Goal: Task Accomplishment & Management: Manage account settings

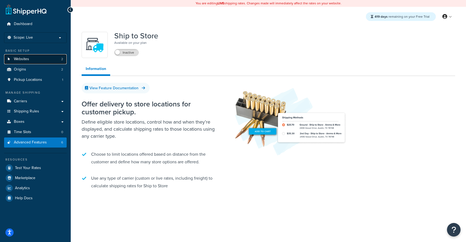
click at [31, 58] on link "Websites 2" at bounding box center [35, 59] width 63 height 10
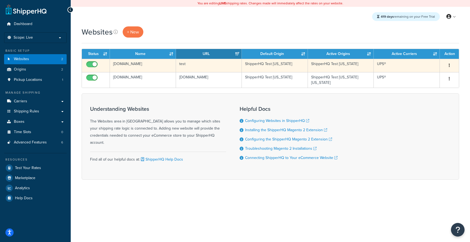
click at [184, 66] on td "test" at bounding box center [209, 65] width 66 height 13
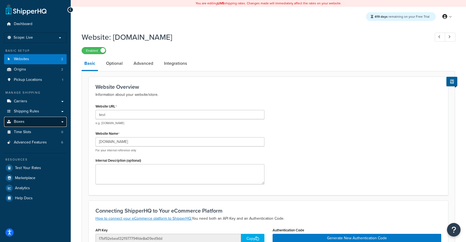
click at [40, 122] on link "Boxes" at bounding box center [35, 122] width 63 height 10
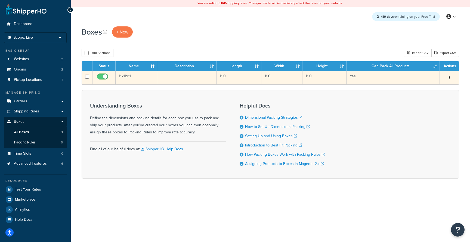
click at [88, 80] on td at bounding box center [87, 77] width 11 height 13
checkbox input "true"
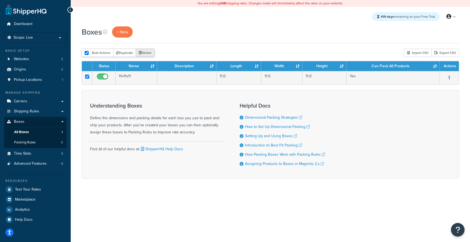
click at [141, 56] on button "Delete" at bounding box center [145, 53] width 19 height 8
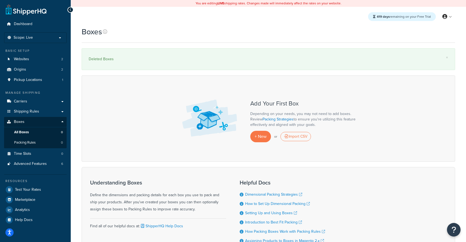
click at [112, 106] on div "Add Your First Box Depending on your needs, you may not need to add boxes. Revi…" at bounding box center [269, 118] width 374 height 86
click at [47, 57] on link "Websites 2" at bounding box center [35, 59] width 63 height 10
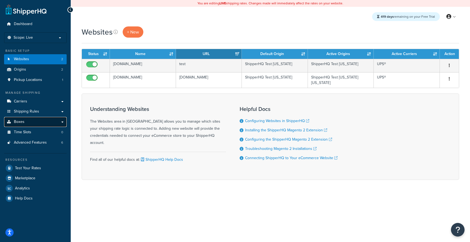
click at [41, 123] on link "Boxes" at bounding box center [35, 122] width 63 height 10
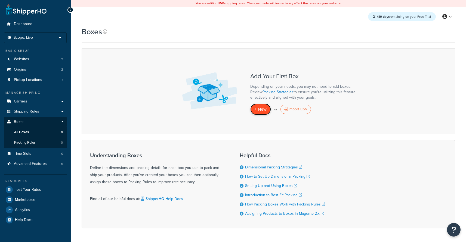
click at [256, 109] on span "+ New" at bounding box center [261, 109] width 12 height 6
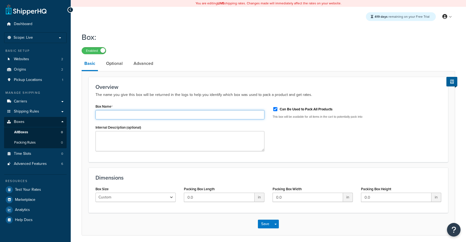
click at [135, 112] on input "Box Name" at bounding box center [180, 114] width 169 height 9
type input "Box Medium 6"
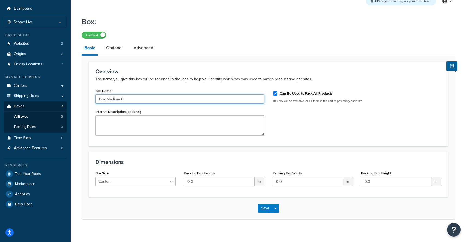
scroll to position [21, 0]
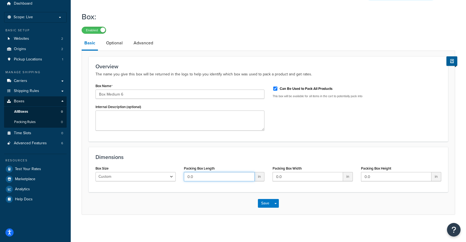
click at [213, 179] on input "0.0" at bounding box center [219, 176] width 70 height 9
type input "20"
type input "16"
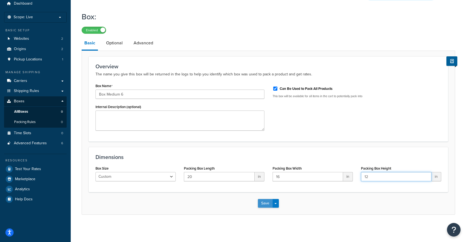
type input "12"
click at [263, 205] on button "Save" at bounding box center [265, 203] width 15 height 9
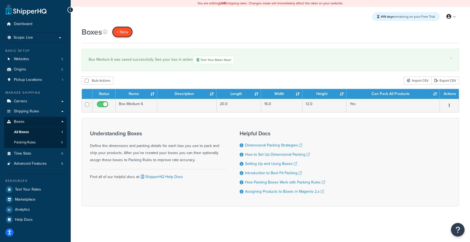
click at [122, 33] on span "+ New" at bounding box center [122, 32] width 12 height 6
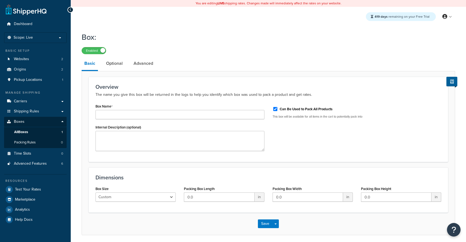
click at [115, 121] on div "Box Name Internal Description (optional)" at bounding box center [179, 128] width 177 height 53
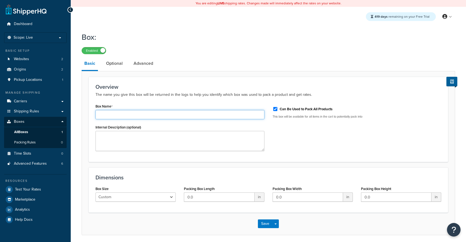
click at [118, 115] on input "Box Name" at bounding box center [180, 114] width 169 height 9
type input "Box Large 3.2"
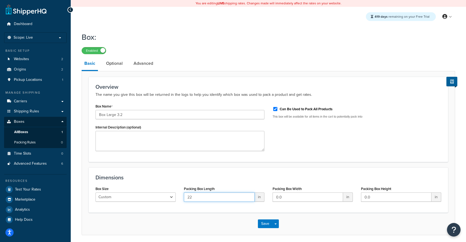
type input "22"
type input "18"
click at [262, 226] on button "Save" at bounding box center [265, 223] width 15 height 9
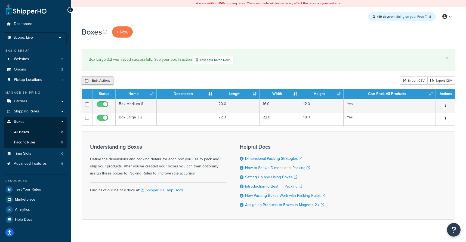
click at [85, 82] on input "checkbox" at bounding box center [87, 81] width 4 height 4
checkbox input "true"
click at [149, 81] on button "Delete" at bounding box center [145, 80] width 19 height 8
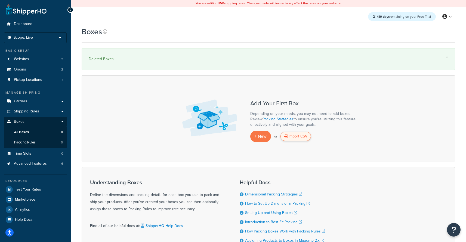
click at [306, 141] on div "Import CSV" at bounding box center [296, 136] width 30 height 9
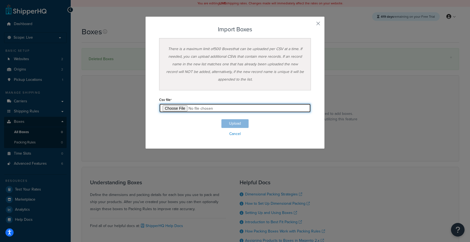
click at [173, 108] on input "file" at bounding box center [235, 107] width 152 height 9
type input "C:\fakepath\Untitled spreadsheet - Box Export-2025-10-08 0345 (1).csv"
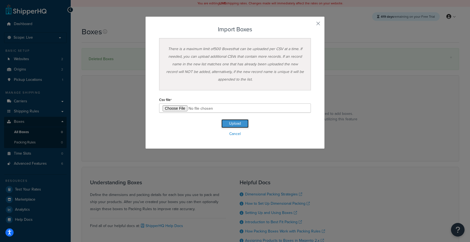
click at [225, 125] on button "Upload" at bounding box center [235, 123] width 27 height 9
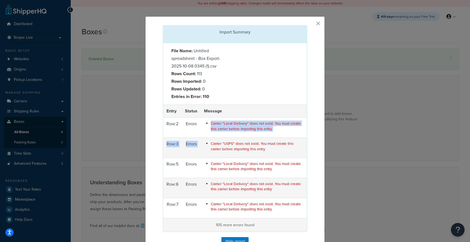
drag, startPoint x: 210, startPoint y: 121, endPoint x: 302, endPoint y: 140, distance: 93.2
click at [302, 140] on tbody "Entry Status Message Row: 2 Errors Carrier "Local Delivery" does not exist. You…" at bounding box center [235, 168] width 144 height 127
click at [299, 141] on td "Carrier "USPS" does not exist. You must create this carrier before importing th…" at bounding box center [254, 148] width 106 height 20
click at [307, 25] on button "button" at bounding box center [306, 25] width 1 height 1
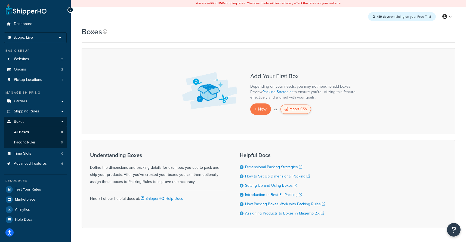
click at [305, 109] on div "Import CSV" at bounding box center [296, 109] width 30 height 9
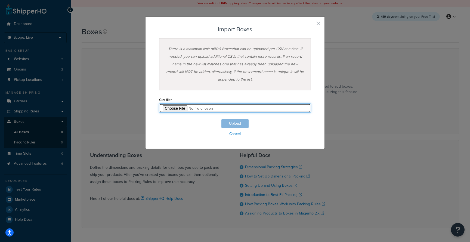
click at [162, 109] on input "file" at bounding box center [235, 107] width 152 height 9
type input "C:\fakepath\Untitled spreadsheet - Box Export-2025-10-08 0345 (1).csv"
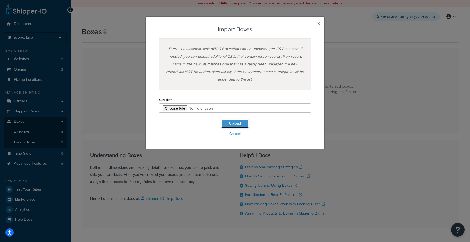
click at [244, 121] on button "Upload" at bounding box center [235, 123] width 27 height 9
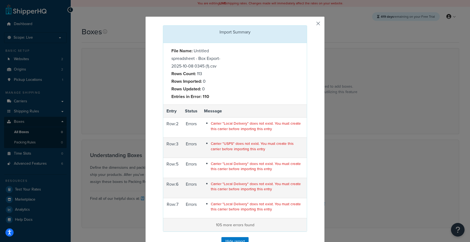
click at [307, 25] on button "button" at bounding box center [306, 25] width 1 height 1
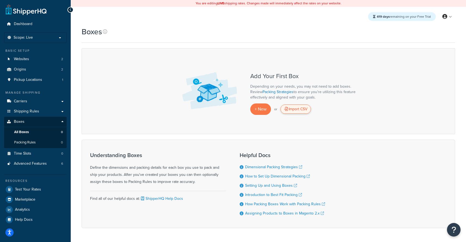
click at [292, 109] on div "Import CSV" at bounding box center [296, 109] width 30 height 9
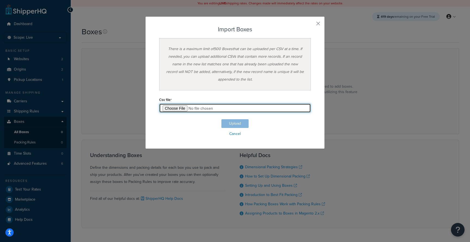
click at [173, 108] on input "file" at bounding box center [235, 107] width 152 height 9
type input "C:\fakepath\Untitled spreadsheet - Box Export-2025-10-08 0345 (2).csv"
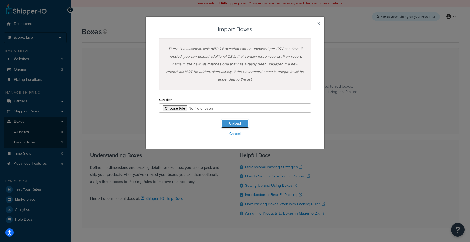
click at [243, 122] on button "Upload" at bounding box center [235, 123] width 27 height 9
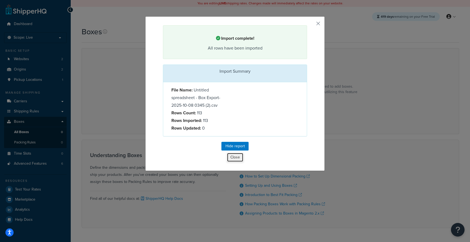
click at [235, 162] on button "Close" at bounding box center [235, 157] width 17 height 9
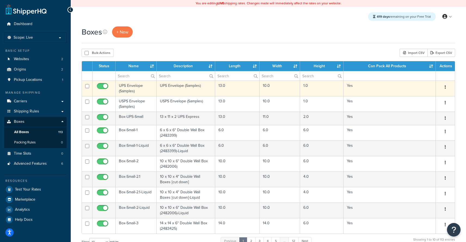
click at [103, 88] on input "checkbox" at bounding box center [103, 87] width 15 height 7
checkbox input "false"
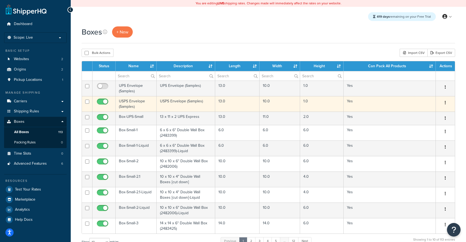
click at [102, 100] on label at bounding box center [103, 103] width 14 height 8
click at [102, 100] on input "checkbox" at bounding box center [103, 103] width 15 height 7
checkbox input "false"
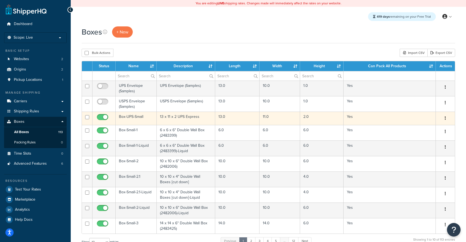
click at [103, 117] on input "checkbox" at bounding box center [103, 118] width 15 height 7
checkbox input "false"
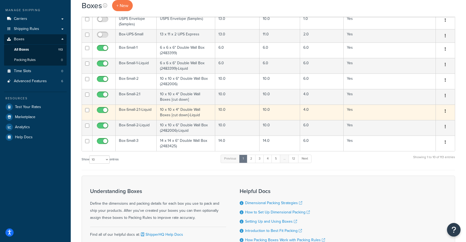
scroll to position [83, 0]
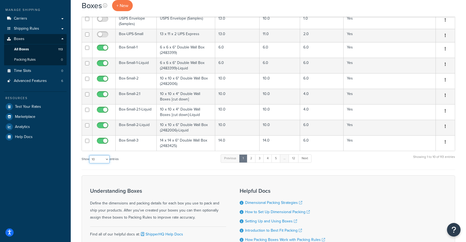
select select "1000"
click option "1000" at bounding box center [0, 0] width 0 height 0
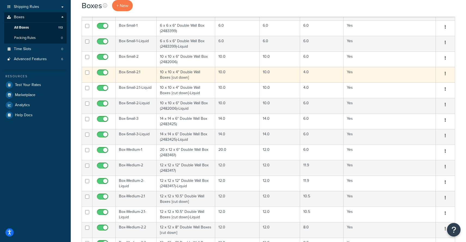
scroll to position [70, 0]
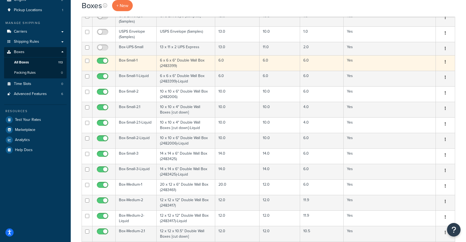
click at [102, 57] on td at bounding box center [104, 63] width 23 height 16
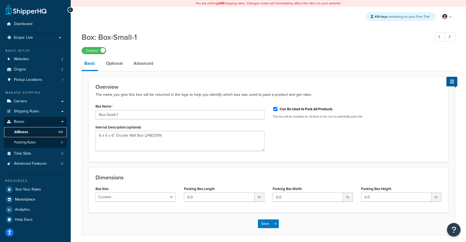
click at [36, 131] on link "All Boxes 113" at bounding box center [35, 132] width 63 height 10
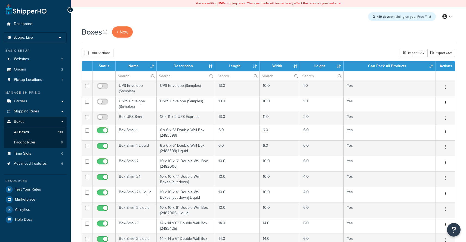
select select "1000"
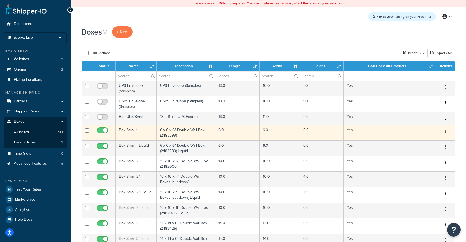
click at [103, 130] on input "checkbox" at bounding box center [103, 131] width 15 height 7
checkbox input "false"
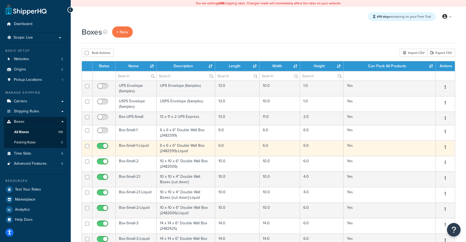
click at [104, 146] on input "checkbox" at bounding box center [103, 147] width 15 height 7
checkbox input "false"
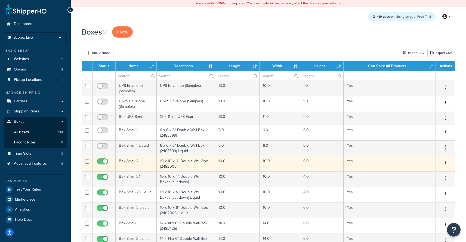
click at [102, 162] on input "checkbox" at bounding box center [103, 163] width 15 height 7
checkbox input "false"
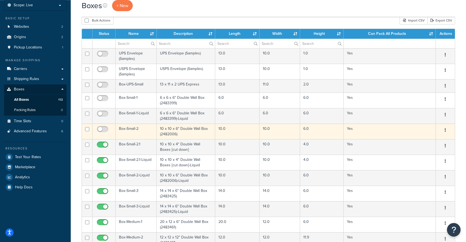
scroll to position [57, 0]
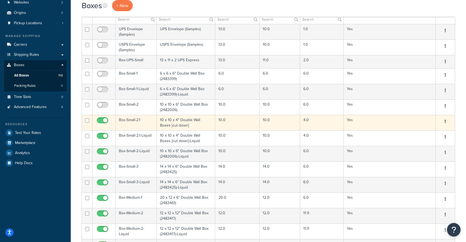
click at [103, 122] on input "checkbox" at bounding box center [103, 121] width 15 height 7
checkbox input "false"
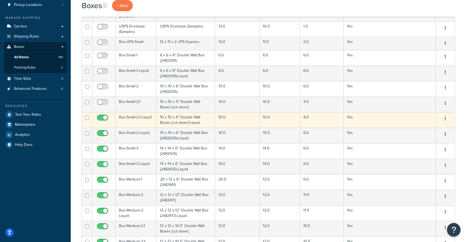
scroll to position [87, 0]
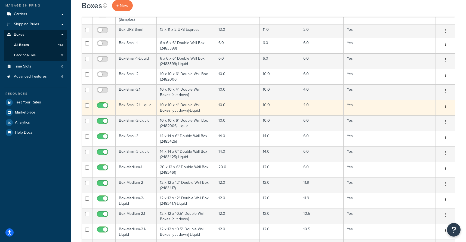
click at [100, 106] on input "checkbox" at bounding box center [103, 106] width 15 height 7
checkbox input "false"
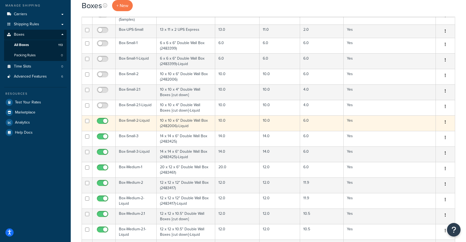
click at [102, 125] on input "checkbox" at bounding box center [103, 122] width 15 height 7
checkbox input "false"
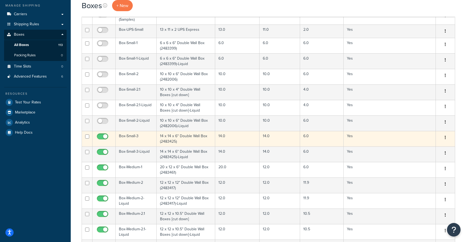
click at [103, 139] on input "checkbox" at bounding box center [103, 137] width 15 height 7
checkbox input "false"
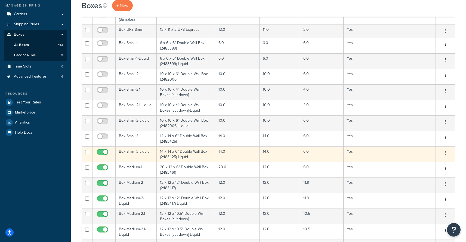
drag, startPoint x: 103, startPoint y: 153, endPoint x: 100, endPoint y: 151, distance: 3.0
click at [102, 153] on input "checkbox" at bounding box center [103, 153] width 15 height 7
checkbox input "false"
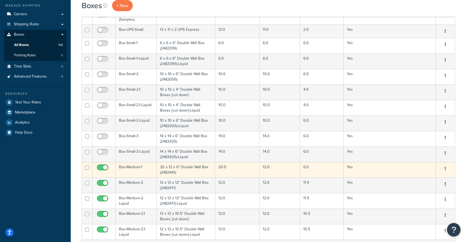
click at [102, 168] on input "checkbox" at bounding box center [103, 168] width 15 height 7
checkbox input "false"
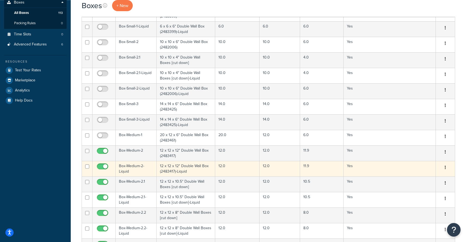
scroll to position [135, 0]
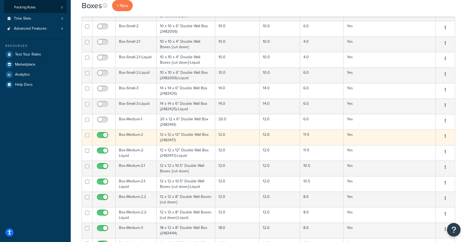
click at [103, 137] on input "checkbox" at bounding box center [103, 136] width 15 height 7
checkbox input "false"
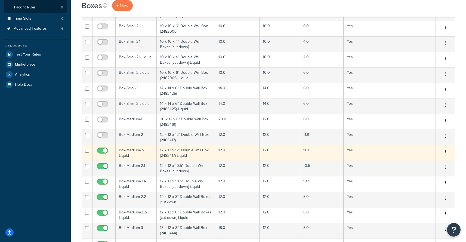
click at [104, 152] on input "checkbox" at bounding box center [103, 152] width 15 height 7
checkbox input "false"
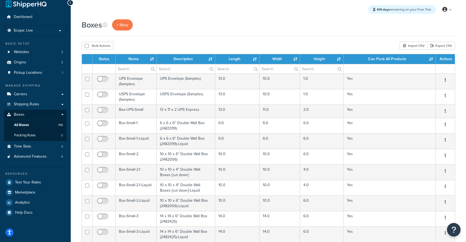
scroll to position [0, 0]
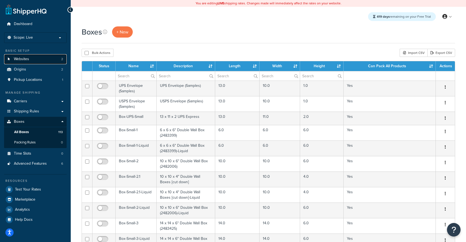
click at [19, 63] on link "Websites 2" at bounding box center [35, 59] width 63 height 10
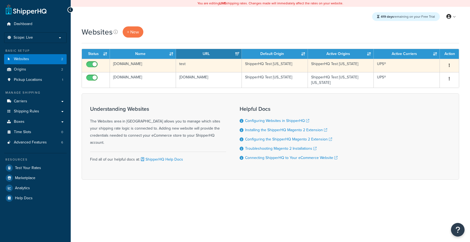
click at [161, 67] on td "[DOMAIN_NAME]" at bounding box center [143, 65] width 66 height 13
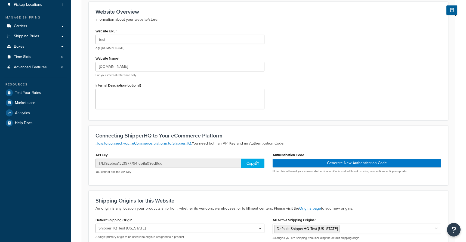
scroll to position [83, 0]
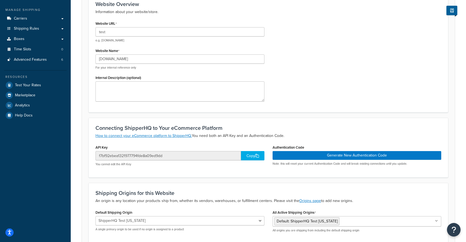
click at [253, 155] on div "Copy" at bounding box center [252, 155] width 23 height 9
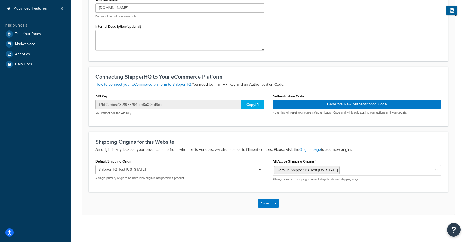
scroll to position [0, 0]
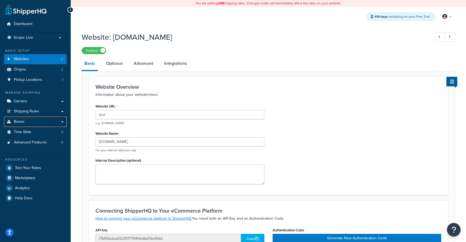
drag, startPoint x: 38, startPoint y: 123, endPoint x: 62, endPoint y: 92, distance: 39.3
click at [38, 123] on link "Boxes" at bounding box center [35, 122] width 63 height 10
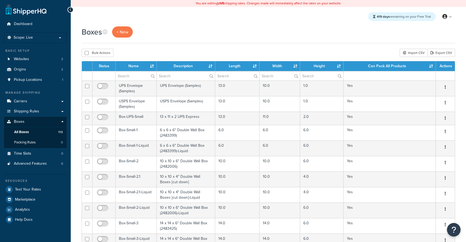
select select "1000"
click at [255, 66] on th "Length" at bounding box center [237, 66] width 44 height 10
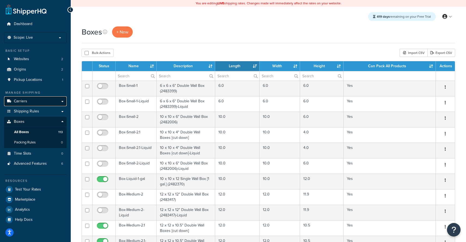
click at [46, 104] on link "Carriers" at bounding box center [35, 101] width 63 height 10
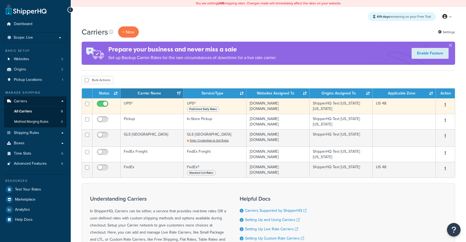
click at [145, 104] on td "UPS®" at bounding box center [152, 106] width 63 height 16
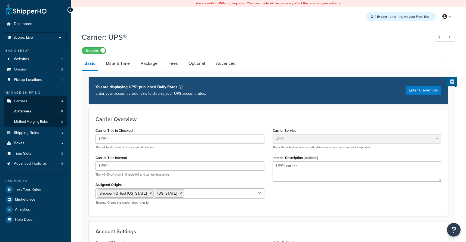
select select "ups"
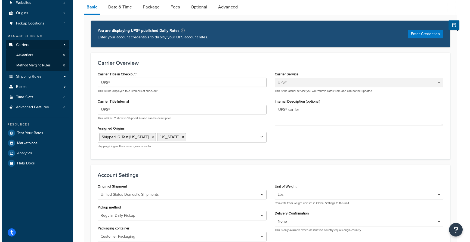
scroll to position [17, 0]
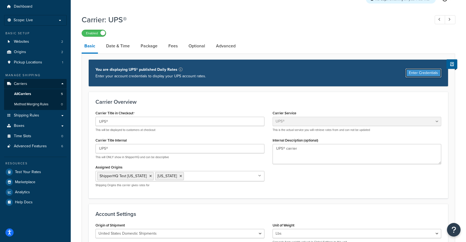
click at [427, 76] on button "Enter Credentials" at bounding box center [424, 73] width 36 height 9
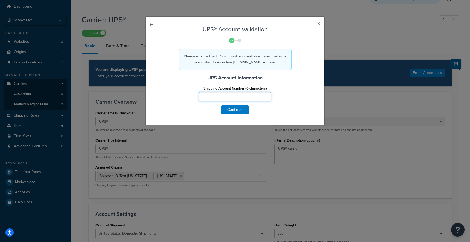
click at [235, 97] on input "Shipping Account Number (6 characters)" at bounding box center [235, 96] width 72 height 9
click at [311, 25] on button "button" at bounding box center [310, 25] width 1 height 1
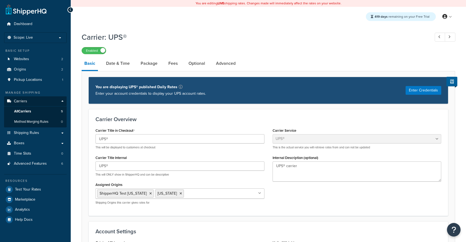
select select "ups"
drag, startPoint x: 0, startPoint y: 0, endPoint x: 146, endPoint y: 65, distance: 159.5
click at [146, 64] on link "Package" at bounding box center [149, 63] width 22 height 13
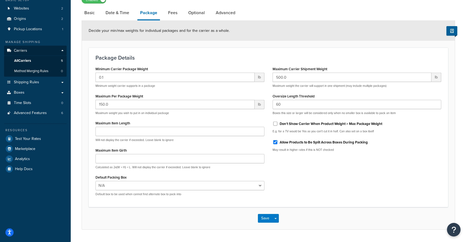
scroll to position [23, 0]
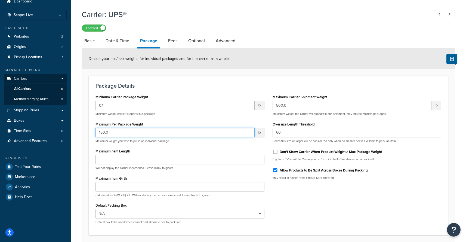
drag, startPoint x: 116, startPoint y: 135, endPoint x: 70, endPoint y: 128, distance: 46.6
click at [96, 128] on input "150.0" at bounding box center [175, 132] width 159 height 9
type input "145"
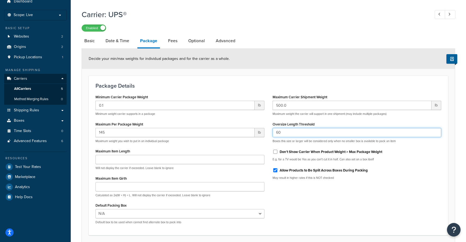
click at [327, 135] on input "60" at bounding box center [357, 132] width 169 height 9
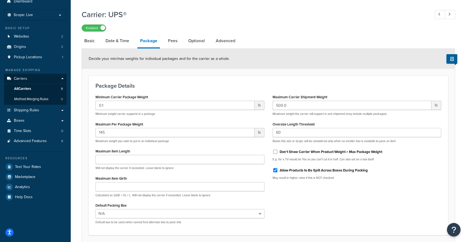
click at [291, 171] on label "Allow Products to Be Split Across Boxes During Packing" at bounding box center [324, 170] width 88 height 5
click at [278, 171] on input "Allow Products to Be Split Across Boxes During Packing" at bounding box center [275, 170] width 5 height 4
checkbox input "false"
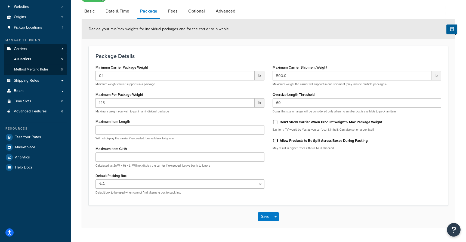
scroll to position [66, 0]
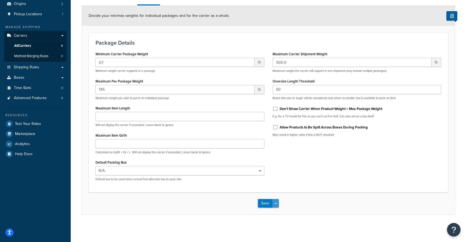
click at [274, 205] on button "Save Dropdown" at bounding box center [275, 203] width 7 height 9
click at [275, 212] on button "Save and Edit" at bounding box center [278, 213] width 40 height 11
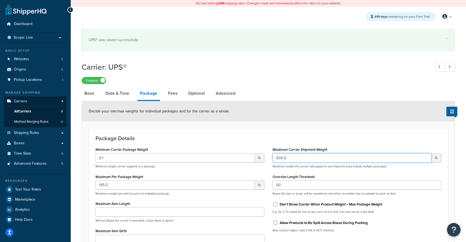
drag, startPoint x: 297, startPoint y: 161, endPoint x: 257, endPoint y: 161, distance: 39.7
click at [273, 161] on input "500.0" at bounding box center [352, 157] width 159 height 9
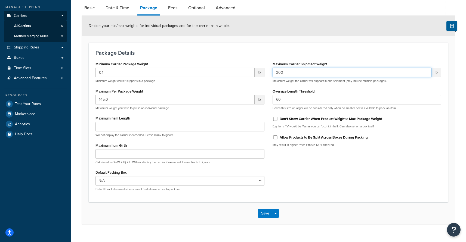
scroll to position [96, 0]
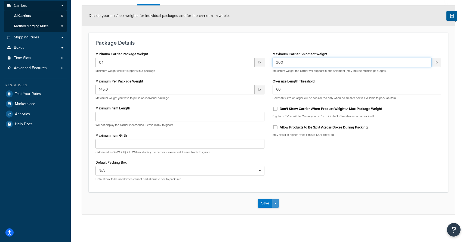
type input "300"
click at [277, 203] on button "Save Dropdown" at bounding box center [275, 203] width 7 height 9
click at [274, 210] on button "Save and Edit" at bounding box center [278, 213] width 40 height 11
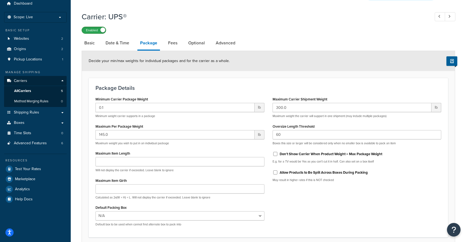
scroll to position [0, 0]
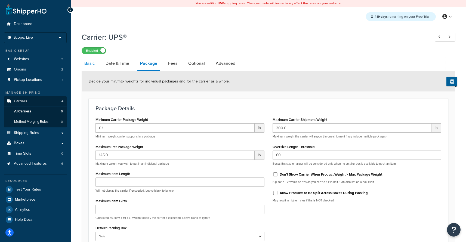
click at [91, 66] on link "Basic" at bounding box center [90, 63] width 16 height 13
select select "ups"
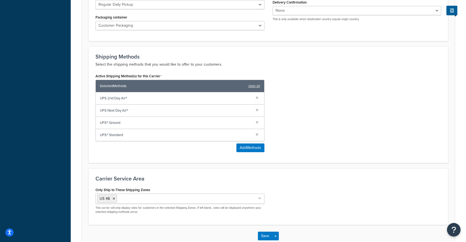
scroll to position [270, 0]
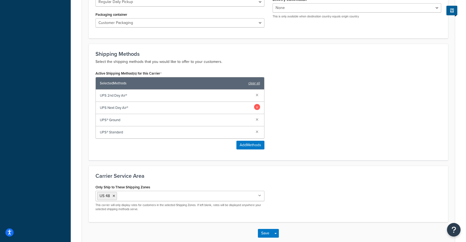
click at [257, 105] on link at bounding box center [257, 107] width 6 height 6
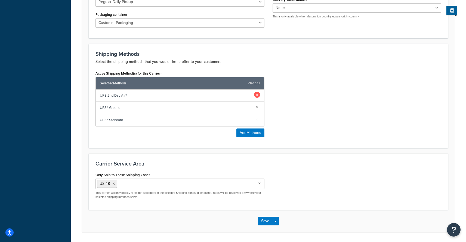
click at [257, 94] on link at bounding box center [257, 95] width 6 height 6
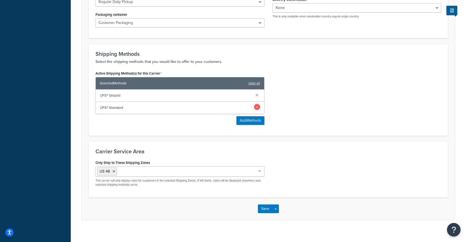
click at [258, 106] on link at bounding box center [257, 107] width 6 height 6
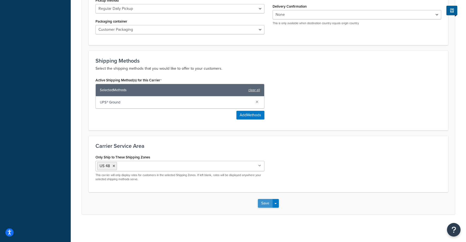
click at [268, 205] on button "Save" at bounding box center [265, 203] width 15 height 9
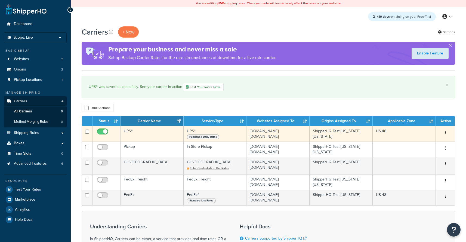
click at [139, 133] on td "UPS®" at bounding box center [152, 134] width 63 height 16
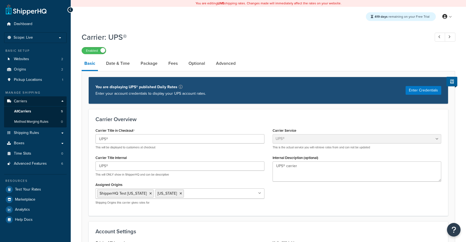
select select "ups"
drag, startPoint x: 221, startPoint y: 113, endPoint x: 156, endPoint y: 43, distance: 95.1
drag, startPoint x: 144, startPoint y: 61, endPoint x: 139, endPoint y: 63, distance: 5.0
click at [144, 62] on link "Package" at bounding box center [149, 63] width 22 height 13
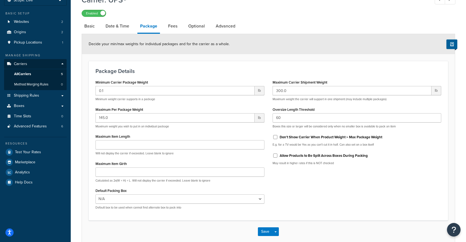
scroll to position [39, 0]
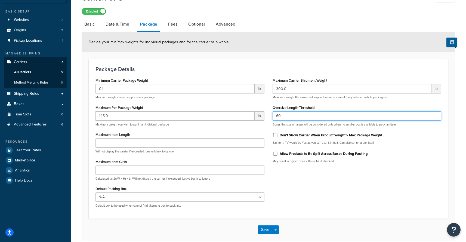
drag, startPoint x: 289, startPoint y: 118, endPoint x: 236, endPoint y: 118, distance: 52.8
click at [273, 118] on input "60" at bounding box center [357, 115] width 169 height 9
type input "23"
click at [277, 229] on button "Save Dropdown" at bounding box center [275, 229] width 7 height 9
click at [277, 238] on button "Save and Edit" at bounding box center [278, 239] width 40 height 11
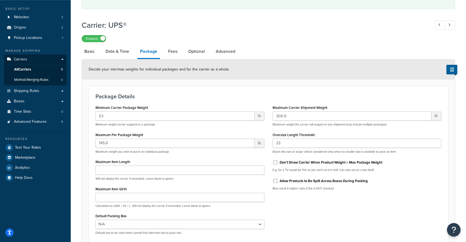
scroll to position [57, 0]
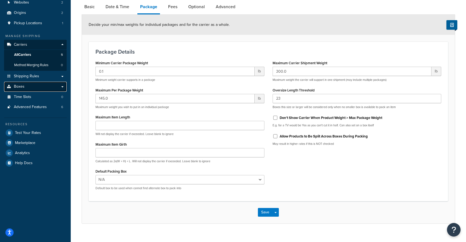
click at [37, 87] on link "Boxes" at bounding box center [35, 87] width 63 height 10
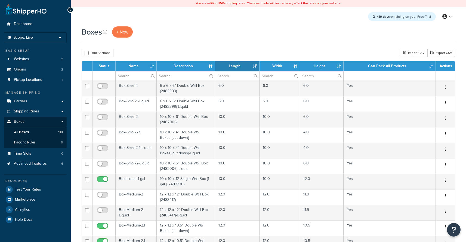
select select "1000"
click at [130, 78] on input "text" at bounding box center [136, 75] width 41 height 9
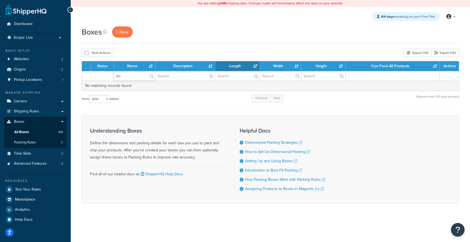
type input "b"
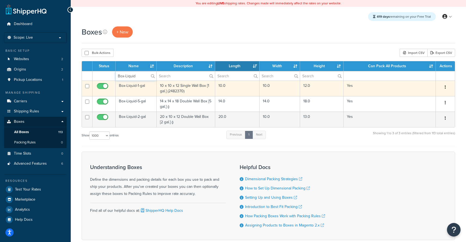
type input "Box-Liquid"
click at [105, 86] on input "checkbox" at bounding box center [103, 87] width 15 height 7
checkbox input "false"
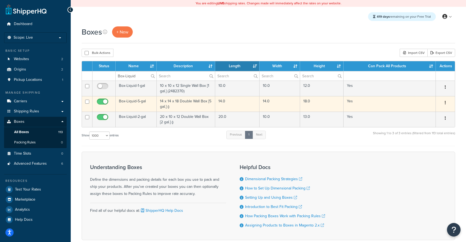
click at [106, 102] on input "checkbox" at bounding box center [103, 103] width 15 height 7
checkbox input "false"
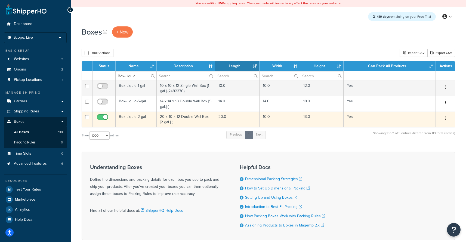
click at [104, 118] on input "checkbox" at bounding box center [103, 118] width 15 height 7
checkbox input "false"
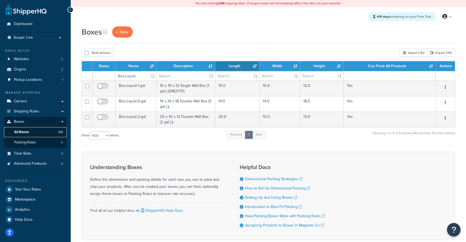
click at [40, 132] on link "All Boxes 113" at bounding box center [35, 132] width 63 height 10
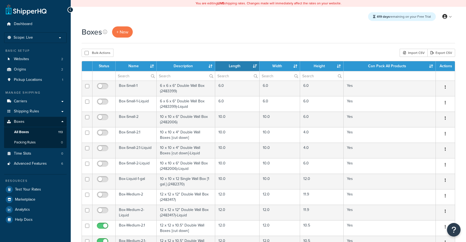
select select "1000"
click at [22, 101] on span "Carriers" at bounding box center [20, 101] width 13 height 5
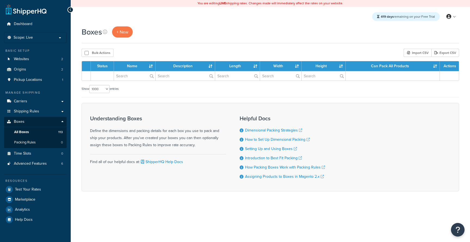
select select "1000"
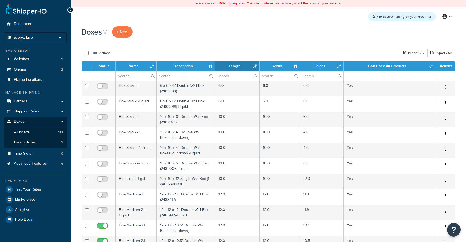
select select "1000"
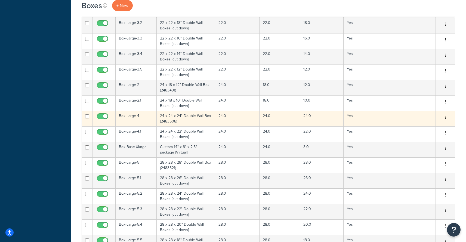
scroll to position [675, 0]
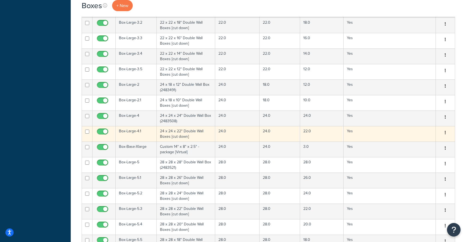
click at [445, 134] on button "button" at bounding box center [446, 132] width 8 height 9
click at [429, 145] on link "Edit" at bounding box center [427, 142] width 43 height 11
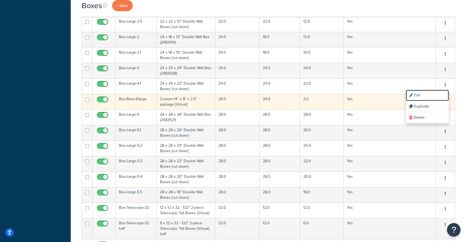
scroll to position [714, 0]
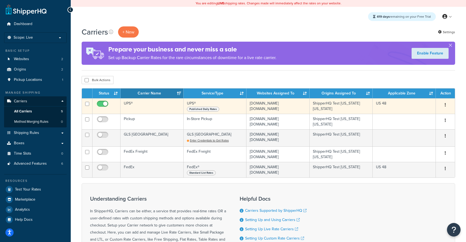
click at [170, 105] on td "UPS®" at bounding box center [152, 106] width 63 height 16
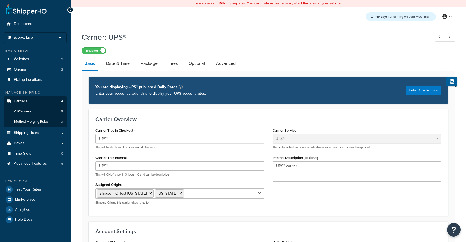
select select "ups"
click at [158, 62] on link "Package" at bounding box center [149, 63] width 22 height 13
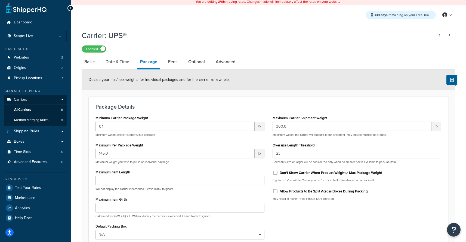
scroll to position [4, 0]
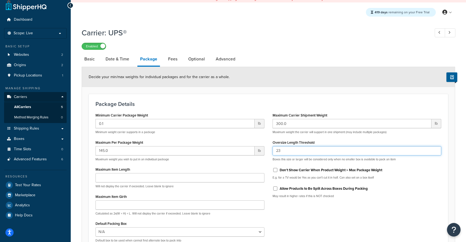
drag, startPoint x: 311, startPoint y: 151, endPoint x: 226, endPoint y: 150, distance: 84.7
click at [273, 151] on input "23" at bounding box center [357, 150] width 169 height 9
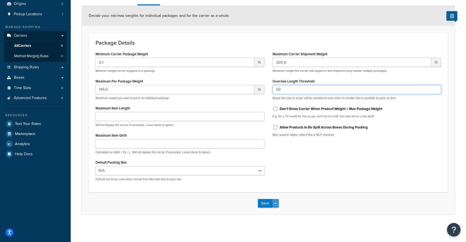
type input "60"
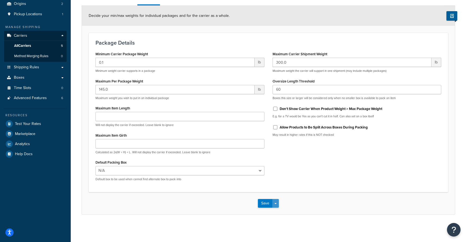
click at [277, 201] on button "Save Dropdown" at bounding box center [275, 203] width 7 height 9
click at [272, 212] on button "Save and Edit" at bounding box center [278, 213] width 40 height 11
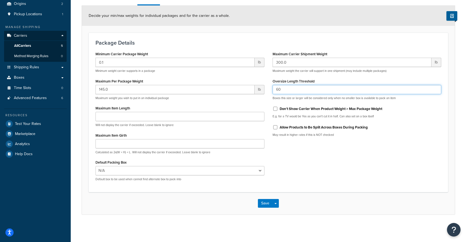
drag, startPoint x: 287, startPoint y: 92, endPoint x: 258, endPoint y: 87, distance: 29.2
click at [273, 87] on input "60" at bounding box center [357, 89] width 169 height 9
type input "23"
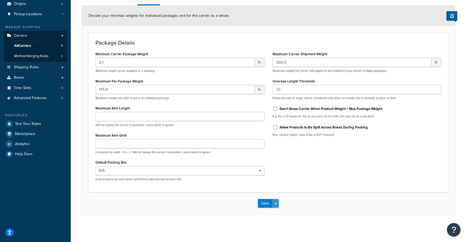
click at [275, 203] on span "button" at bounding box center [276, 203] width 2 height 1
click at [275, 213] on button "Save and Edit" at bounding box center [278, 213] width 40 height 11
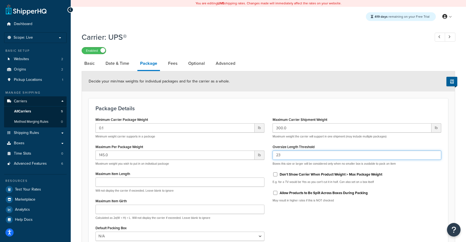
drag, startPoint x: 290, startPoint y: 158, endPoint x: 249, endPoint y: 158, distance: 40.8
click at [273, 158] on input "23" at bounding box center [357, 155] width 169 height 9
type input "27"
click at [266, 97] on form "Decide your min/max weights for individual packages and for the carrier as a wh…" at bounding box center [268, 175] width 373 height 209
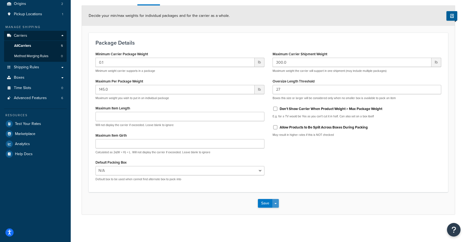
click at [276, 201] on button "Save Dropdown" at bounding box center [275, 203] width 7 height 9
click at [276, 211] on button "Save and Edit" at bounding box center [278, 213] width 40 height 11
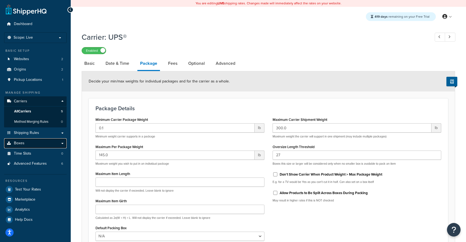
click at [40, 143] on link "Boxes" at bounding box center [35, 143] width 63 height 10
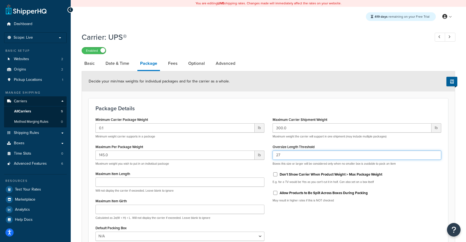
drag, startPoint x: 290, startPoint y: 156, endPoint x: 256, endPoint y: 153, distance: 33.9
click at [273, 153] on input "27" at bounding box center [357, 155] width 169 height 9
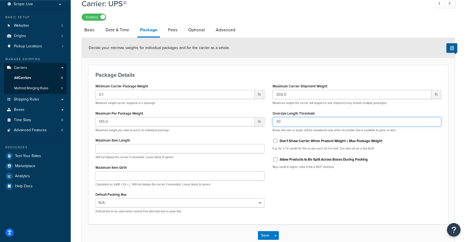
scroll to position [66, 0]
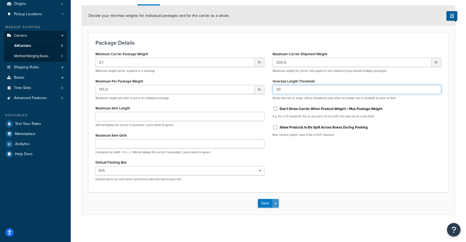
type input "30"
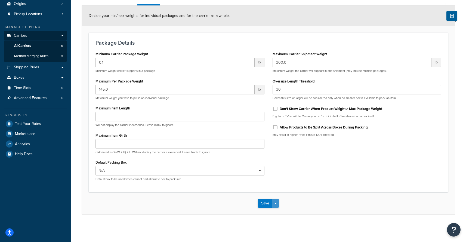
click at [273, 201] on button "Save Dropdown" at bounding box center [275, 203] width 7 height 9
click at [277, 213] on button "Save and Edit" at bounding box center [278, 213] width 40 height 11
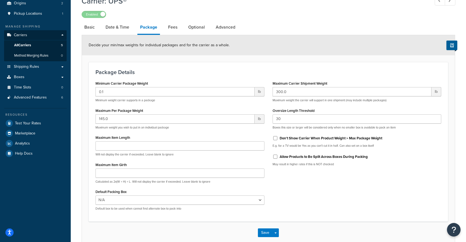
scroll to position [0, 0]
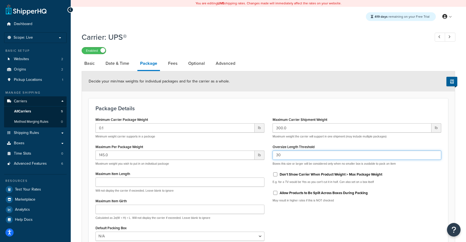
drag, startPoint x: 290, startPoint y: 154, endPoint x: 260, endPoint y: 156, distance: 29.2
click at [273, 156] on input "30" at bounding box center [357, 155] width 169 height 9
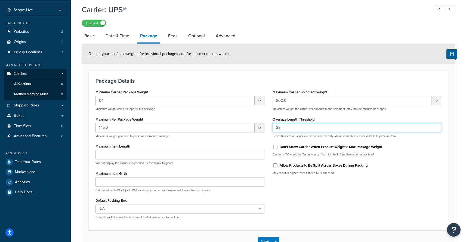
scroll to position [57, 0]
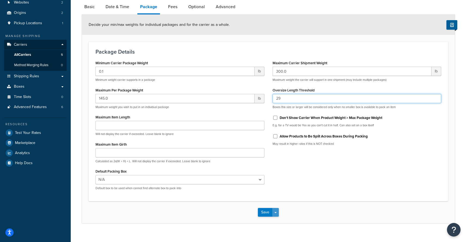
type input "29"
click at [274, 215] on button "Save Dropdown" at bounding box center [275, 212] width 7 height 9
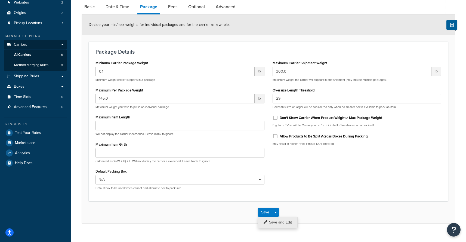
click at [274, 220] on button "Save and Edit" at bounding box center [278, 222] width 40 height 11
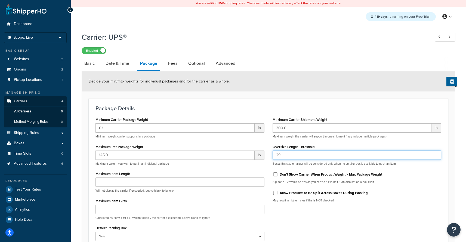
drag, startPoint x: 276, startPoint y: 156, endPoint x: 268, endPoint y: 155, distance: 8.3
click at [273, 155] on input "29" at bounding box center [357, 155] width 169 height 9
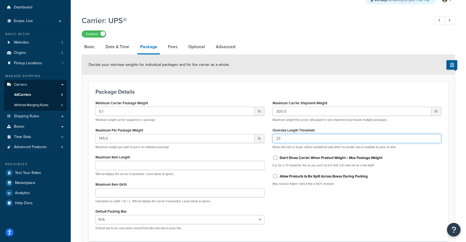
scroll to position [66, 0]
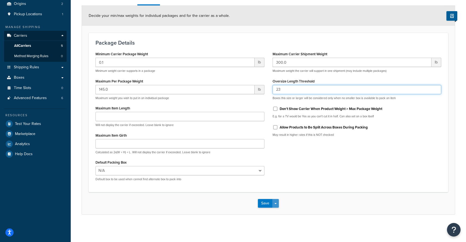
type input "23"
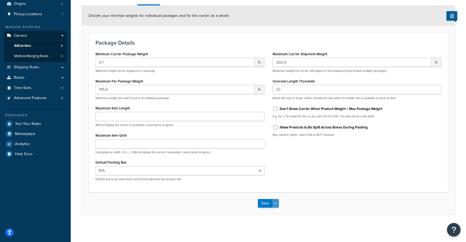
click at [276, 206] on button "Save Dropdown" at bounding box center [275, 203] width 7 height 9
click at [277, 211] on button "Save and Edit" at bounding box center [278, 213] width 40 height 11
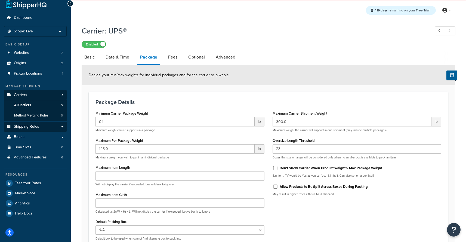
scroll to position [9, 0]
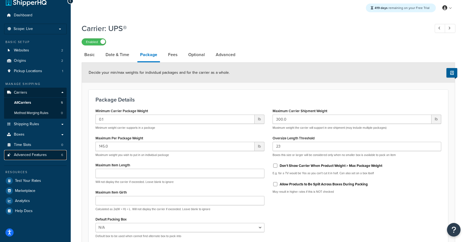
click at [28, 156] on span "Advanced Features" at bounding box center [30, 155] width 33 height 5
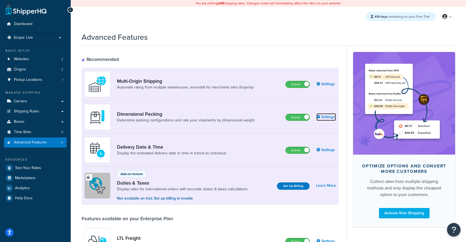
click at [323, 114] on link "Settings" at bounding box center [327, 117] width 20 height 8
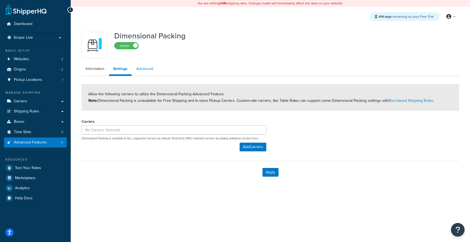
click at [144, 69] on link "Advanced" at bounding box center [144, 68] width 25 height 11
select select "false"
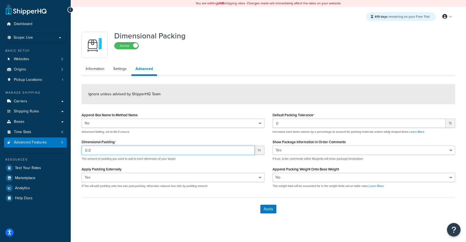
drag, startPoint x: 104, startPoint y: 150, endPoint x: 57, endPoint y: 149, distance: 47.1
click at [82, 149] on input "0.0" at bounding box center [168, 150] width 173 height 9
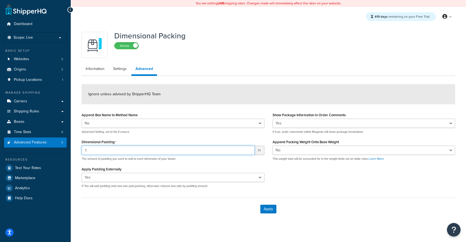
type input "1"
click at [264, 205] on div "Apply" at bounding box center [269, 209] width 374 height 23
click at [265, 208] on button "Apply" at bounding box center [268, 209] width 16 height 9
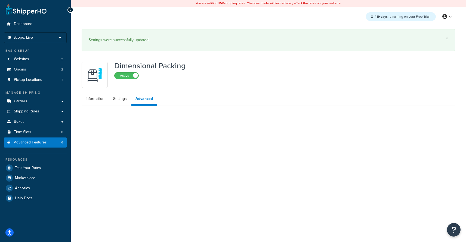
select select "false"
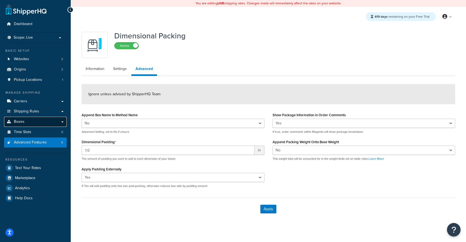
click at [42, 124] on link "Boxes" at bounding box center [35, 122] width 63 height 10
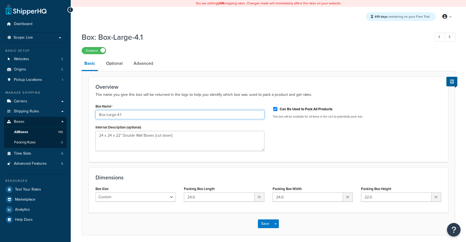
drag, startPoint x: 126, startPoint y: 115, endPoint x: 82, endPoint y: 114, distance: 44.6
click at [96, 114] on input "Box-Large-4.1" at bounding box center [180, 114] width 169 height 9
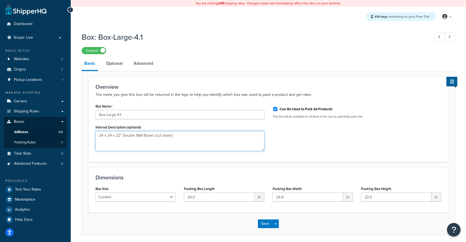
click at [162, 140] on textarea "24 x 24 x 22" Double Wall Boxes [cut down]" at bounding box center [180, 141] width 169 height 20
drag, startPoint x: 184, startPoint y: 133, endPoint x: 204, endPoint y: 140, distance: 21.9
click at [204, 140] on textarea "24 x 24 x 22" Double Wall Boxes [cut down]" at bounding box center [180, 141] width 169 height 20
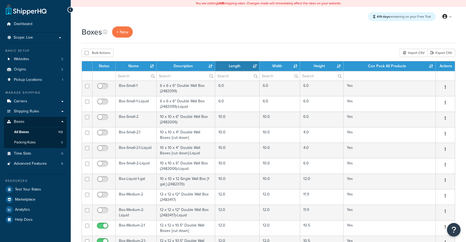
select select "1000"
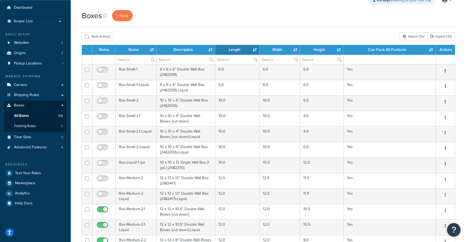
scroll to position [22, 0]
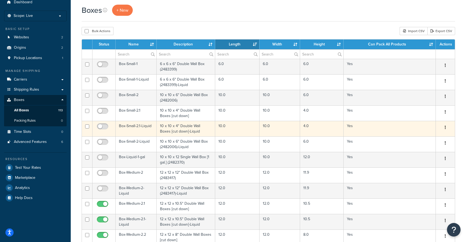
drag, startPoint x: 88, startPoint y: 127, endPoint x: 87, endPoint y: 136, distance: 9.0
click at [88, 127] on input "checkbox" at bounding box center [87, 126] width 4 height 4
checkbox input "true"
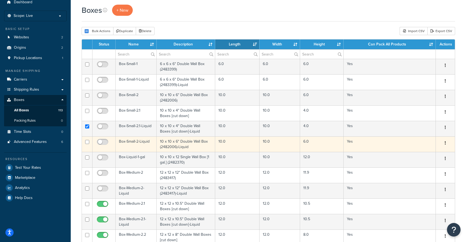
click at [86, 140] on td at bounding box center [87, 144] width 11 height 16
checkbox input "true"
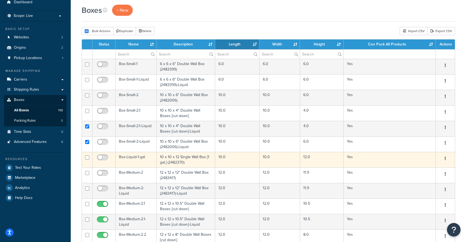
click at [87, 158] on input "checkbox" at bounding box center [87, 157] width 4 height 4
checkbox input "true"
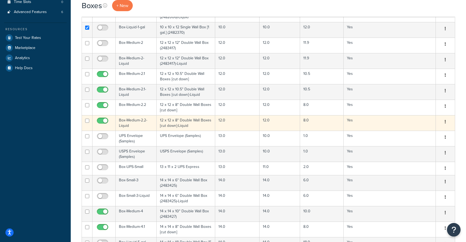
scroll to position [165, 0]
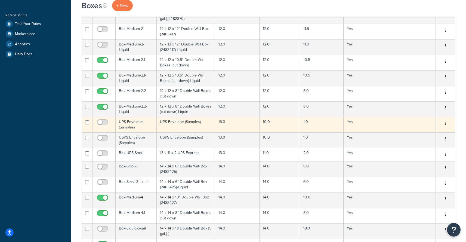
click at [87, 124] on input "checkbox" at bounding box center [87, 122] width 4 height 4
checkbox input "true"
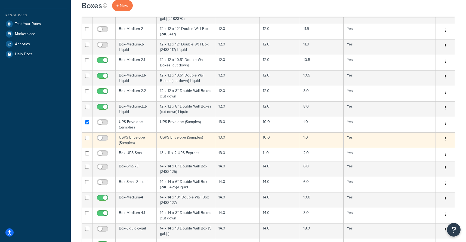
click at [87, 139] on input "checkbox" at bounding box center [87, 138] width 4 height 4
checkbox input "true"
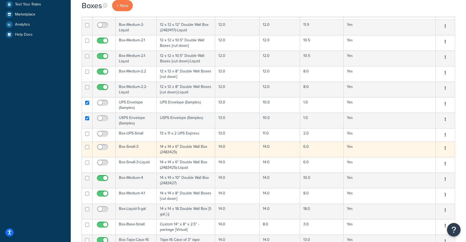
scroll to position [196, 0]
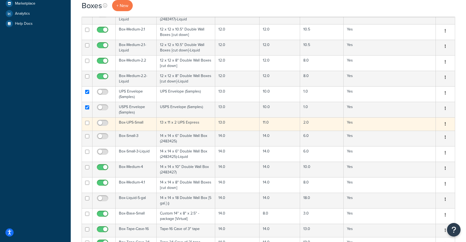
click at [88, 126] on td at bounding box center [87, 123] width 11 height 13
checkbox input "true"
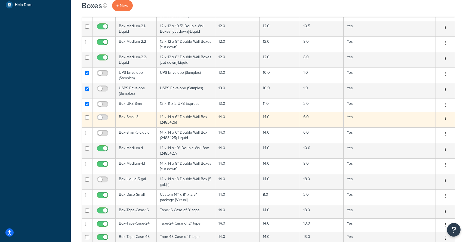
scroll to position [218, 0]
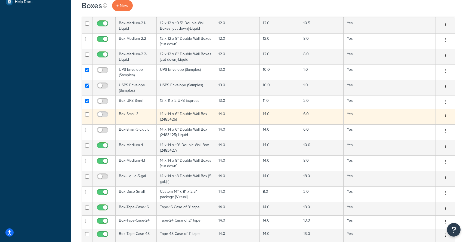
click at [86, 116] on input "checkbox" at bounding box center [87, 114] width 4 height 4
click at [88, 116] on input "checkbox" at bounding box center [87, 114] width 4 height 4
checkbox input "false"
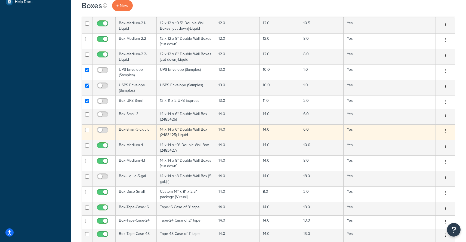
click at [87, 131] on input "checkbox" at bounding box center [87, 130] width 4 height 4
checkbox input "true"
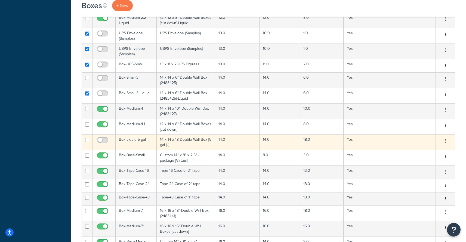
scroll to position [261, 0]
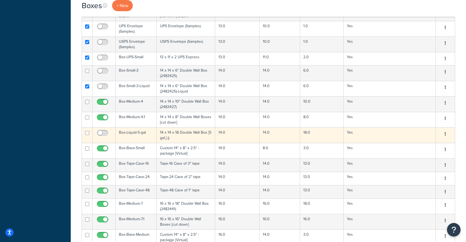
click at [86, 134] on input "checkbox" at bounding box center [87, 133] width 4 height 4
checkbox input "true"
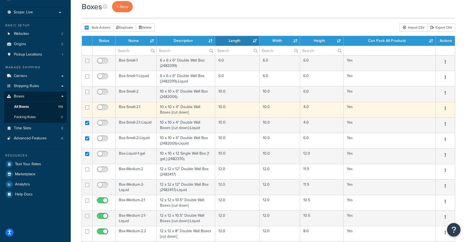
scroll to position [0, 0]
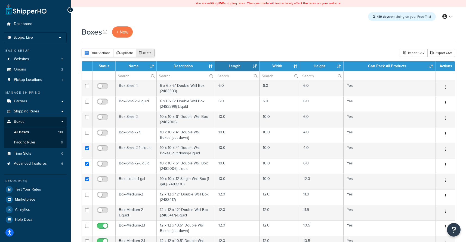
click at [143, 55] on button "Delete" at bounding box center [145, 53] width 19 height 8
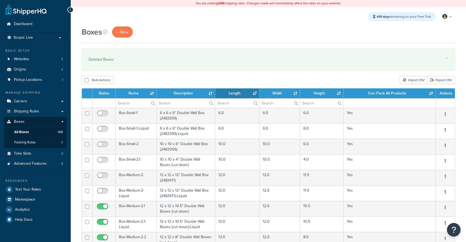
select select "1000"
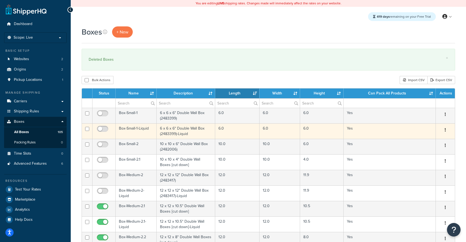
click at [87, 131] on input "checkbox" at bounding box center [87, 129] width 4 height 4
checkbox input "true"
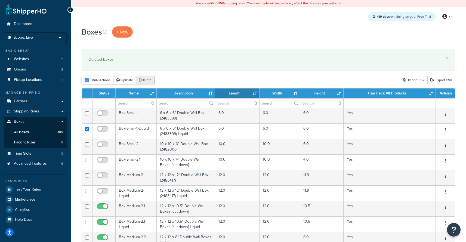
click at [151, 79] on button "Delete" at bounding box center [145, 80] width 19 height 8
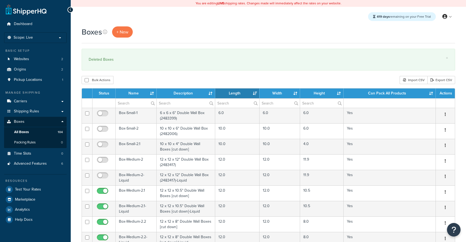
select select "1000"
click at [151, 95] on th "Name" at bounding box center [136, 93] width 41 height 10
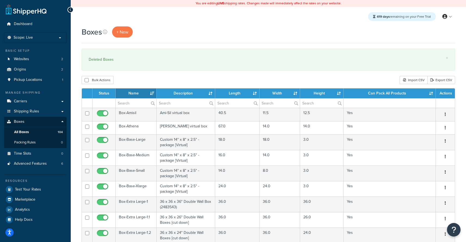
click at [153, 94] on th "Name" at bounding box center [136, 93] width 41 height 10
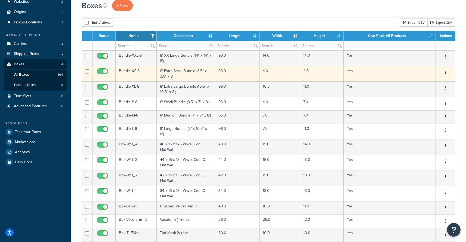
scroll to position [22, 0]
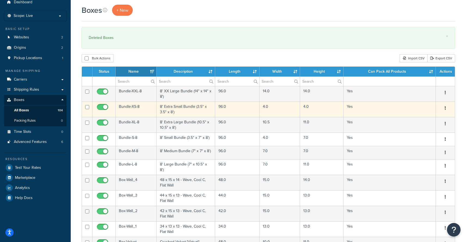
drag, startPoint x: 87, startPoint y: 91, endPoint x: 85, endPoint y: 113, distance: 21.3
click at [87, 91] on input "checkbox" at bounding box center [87, 92] width 4 height 4
checkbox input "true"
click at [88, 108] on input "checkbox" at bounding box center [87, 107] width 4 height 4
checkbox input "true"
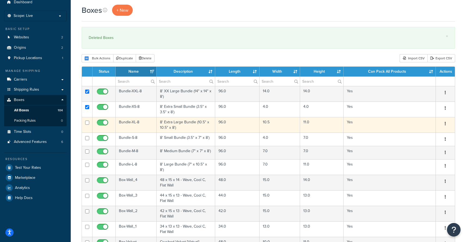
click at [87, 123] on input "checkbox" at bounding box center [87, 123] width 4 height 4
checkbox input "true"
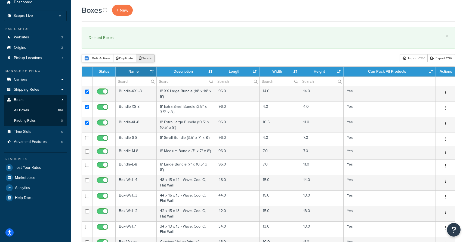
click at [149, 60] on button "Delete" at bounding box center [145, 58] width 19 height 8
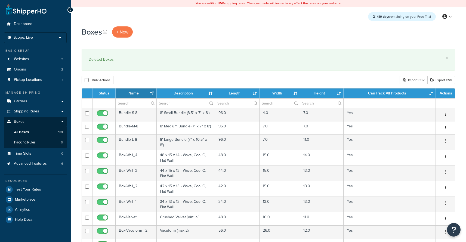
select select "1000"
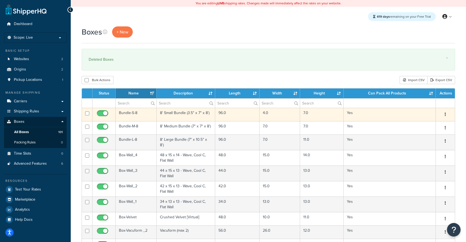
click at [87, 115] on input "checkbox" at bounding box center [87, 113] width 4 height 4
checkbox input "true"
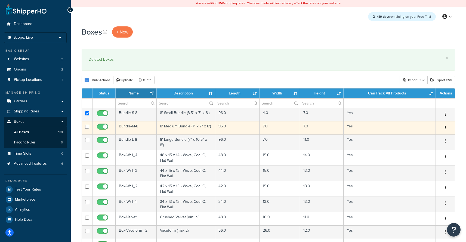
click at [89, 129] on td at bounding box center [87, 127] width 11 height 13
checkbox input "true"
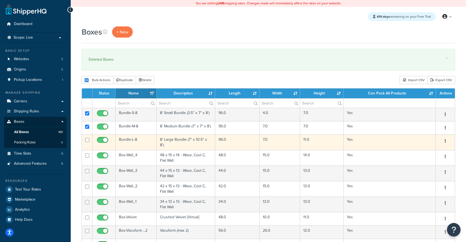
click at [87, 141] on input "checkbox" at bounding box center [87, 140] width 4 height 4
checkbox input "true"
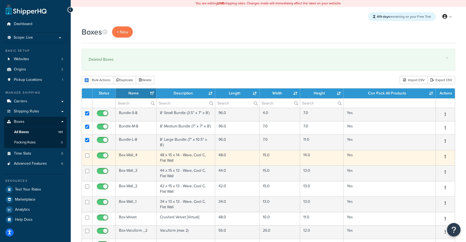
click at [89, 154] on input "checkbox" at bounding box center [87, 156] width 4 height 4
checkbox input "true"
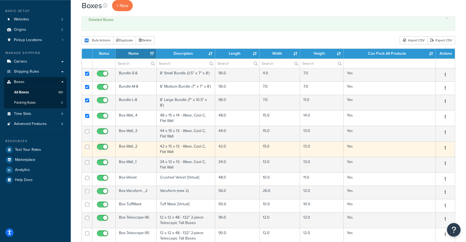
scroll to position [48, 0]
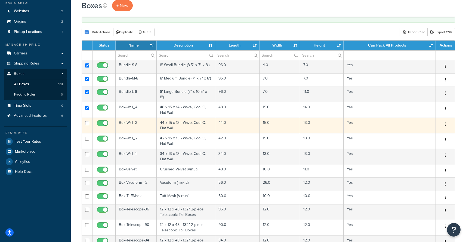
click at [87, 123] on input "checkbox" at bounding box center [87, 123] width 4 height 4
checkbox input "true"
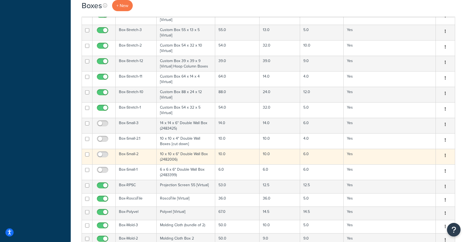
scroll to position [566, 0]
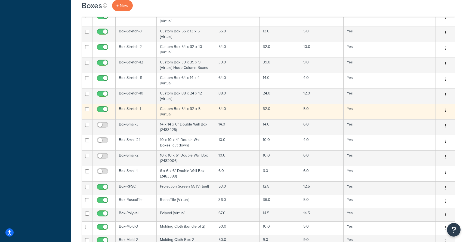
click at [88, 108] on input "checkbox" at bounding box center [87, 109] width 4 height 4
checkbox input "true"
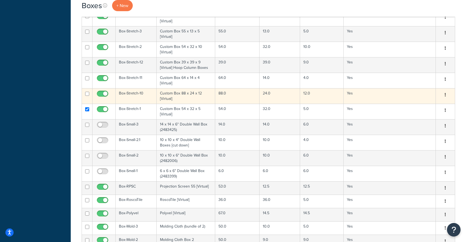
click at [88, 93] on input "checkbox" at bounding box center [87, 94] width 4 height 4
checkbox input "true"
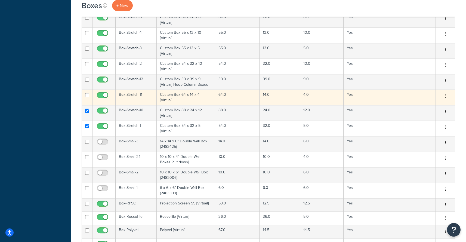
scroll to position [540, 0]
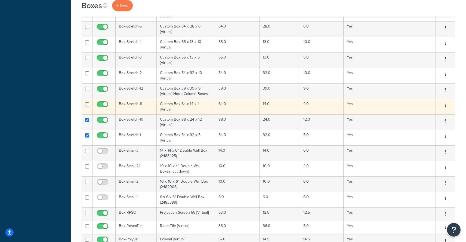
click at [88, 102] on input "checkbox" at bounding box center [87, 104] width 4 height 4
checkbox input "true"
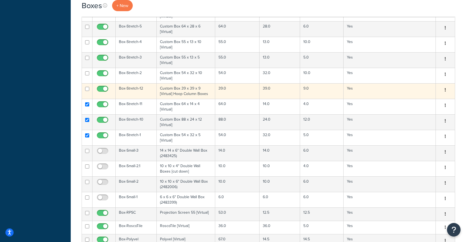
click at [88, 87] on input "checkbox" at bounding box center [87, 89] width 4 height 4
checkbox input "true"
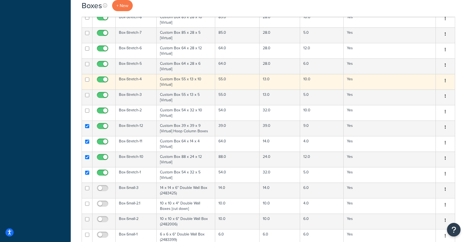
scroll to position [492, 0]
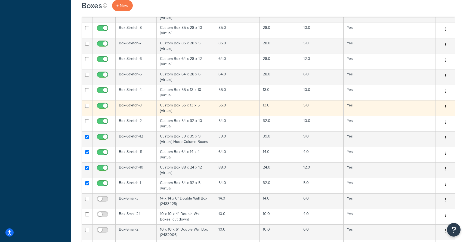
click at [88, 119] on input "checkbox" at bounding box center [87, 121] width 4 height 4
checkbox input "true"
click at [88, 105] on input "checkbox" at bounding box center [87, 106] width 4 height 4
checkbox input "true"
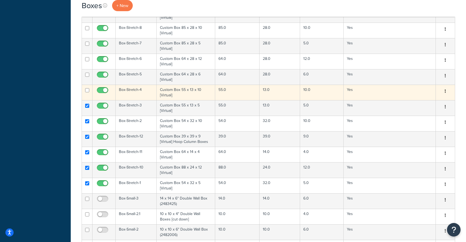
click at [88, 89] on input "checkbox" at bounding box center [87, 90] width 4 height 4
checkbox input "true"
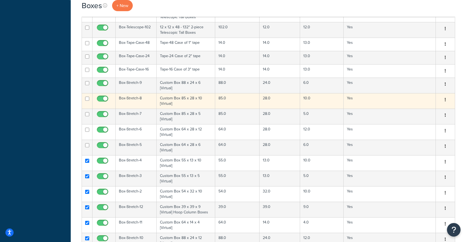
scroll to position [409, 0]
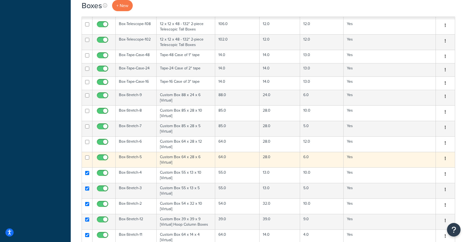
click at [88, 156] on input "checkbox" at bounding box center [87, 157] width 4 height 4
checkbox input "true"
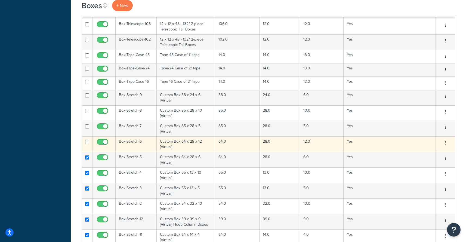
click at [87, 141] on input "checkbox" at bounding box center [87, 142] width 4 height 4
checkbox input "true"
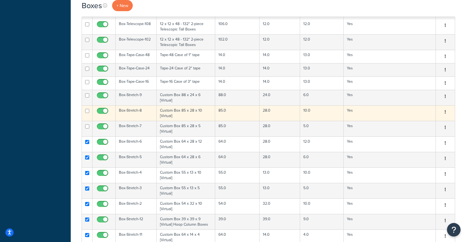
drag, startPoint x: 87, startPoint y: 124, endPoint x: 90, endPoint y: 114, distance: 10.6
click at [87, 125] on input "checkbox" at bounding box center [87, 126] width 4 height 4
checkbox input "true"
click at [87, 109] on input "checkbox" at bounding box center [87, 111] width 4 height 4
checkbox input "true"
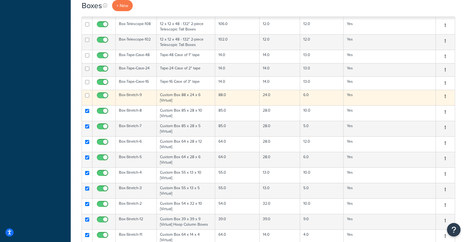
click at [88, 93] on input "checkbox" at bounding box center [87, 95] width 4 height 4
checkbox input "true"
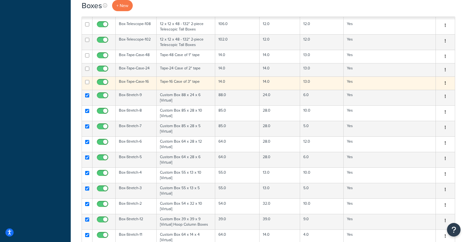
click at [88, 81] on input "checkbox" at bounding box center [87, 82] width 4 height 4
checkbox input "true"
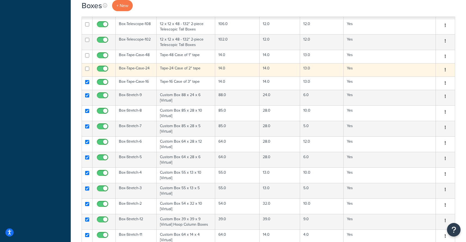
click at [88, 67] on input "checkbox" at bounding box center [87, 69] width 4 height 4
checkbox input "true"
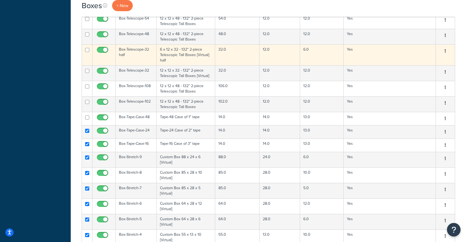
scroll to position [309, 0]
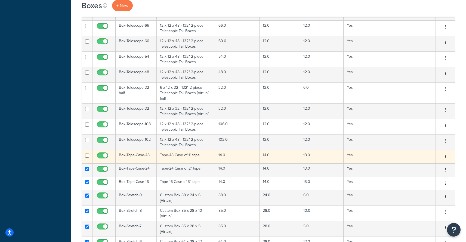
click at [87, 154] on input "checkbox" at bounding box center [87, 156] width 4 height 4
checkbox input "true"
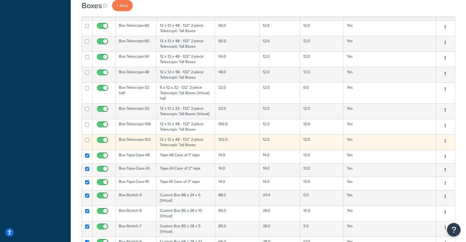
click at [87, 138] on input "checkbox" at bounding box center [87, 140] width 4 height 4
checkbox input "true"
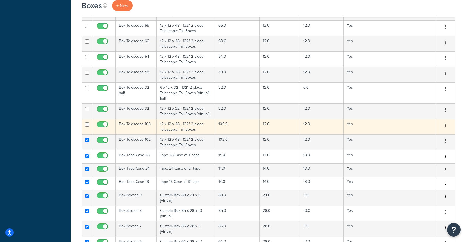
click at [88, 123] on input "checkbox" at bounding box center [87, 124] width 4 height 4
checkbox input "true"
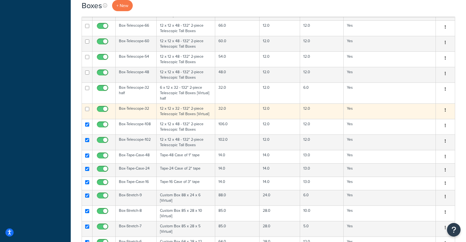
click at [88, 107] on input "checkbox" at bounding box center [87, 109] width 4 height 4
checkbox input "true"
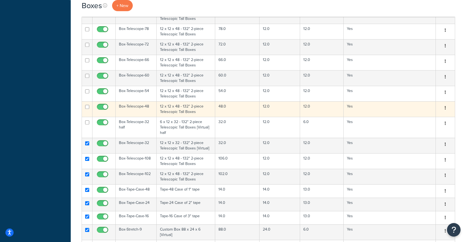
scroll to position [274, 0]
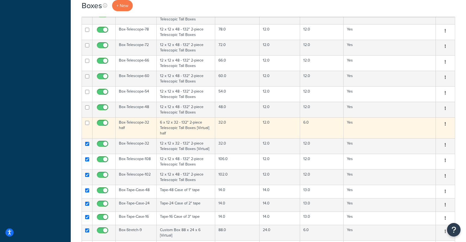
click at [87, 122] on input "checkbox" at bounding box center [87, 123] width 4 height 4
checkbox input "true"
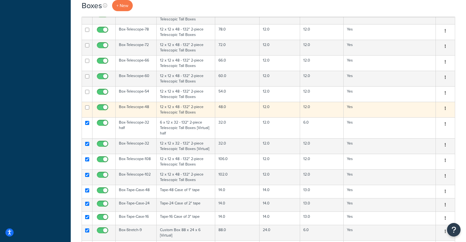
click at [87, 106] on input "checkbox" at bounding box center [87, 107] width 4 height 4
checkbox input "true"
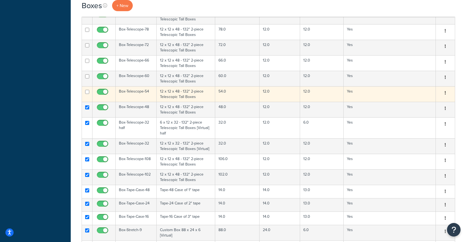
click at [86, 90] on input "checkbox" at bounding box center [87, 92] width 4 height 4
checkbox input "true"
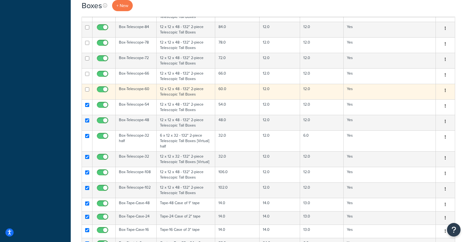
click at [87, 87] on input "checkbox" at bounding box center [87, 89] width 4 height 4
checkbox input "true"
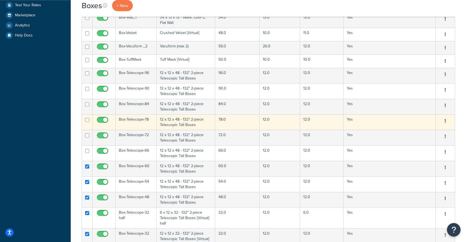
scroll to position [183, 0]
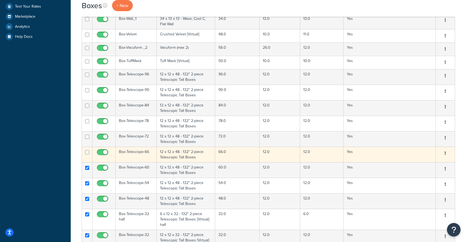
click at [88, 150] on input "checkbox" at bounding box center [87, 152] width 4 height 4
checkbox input "true"
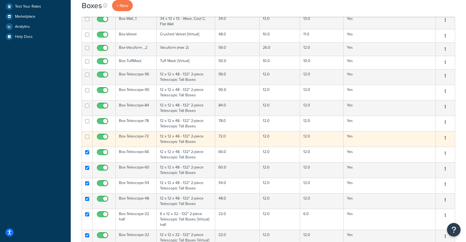
click at [88, 135] on input "checkbox" at bounding box center [87, 137] width 4 height 4
checkbox input "true"
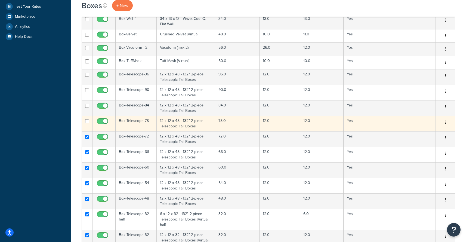
click at [87, 121] on input "checkbox" at bounding box center [87, 121] width 4 height 4
checkbox input "true"
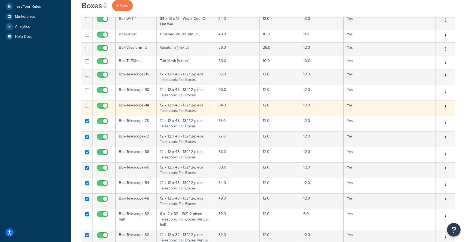
click at [87, 104] on input "checkbox" at bounding box center [87, 106] width 4 height 4
checkbox input "true"
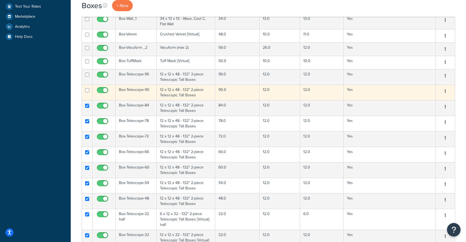
click at [87, 88] on input "checkbox" at bounding box center [87, 90] width 4 height 4
checkbox input "true"
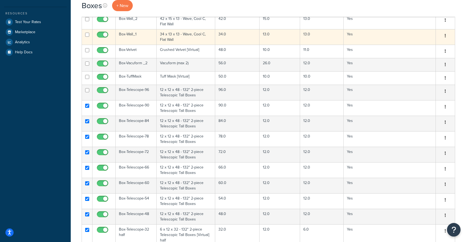
scroll to position [113, 0]
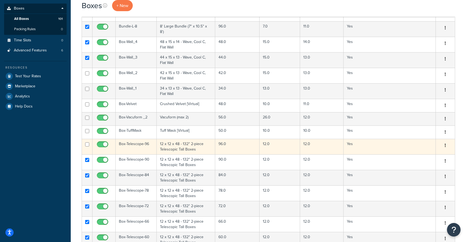
click at [86, 143] on input "checkbox" at bounding box center [87, 144] width 4 height 4
checkbox input "true"
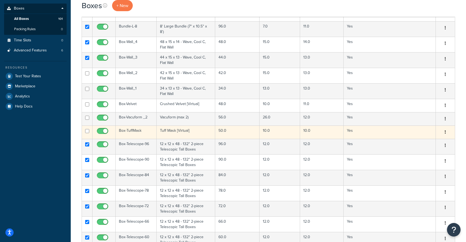
click at [87, 130] on input "checkbox" at bounding box center [87, 131] width 4 height 4
checkbox input "true"
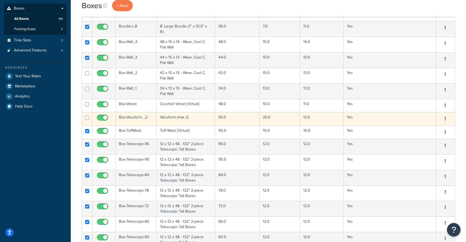
click at [87, 116] on input "checkbox" at bounding box center [87, 118] width 4 height 4
checkbox input "true"
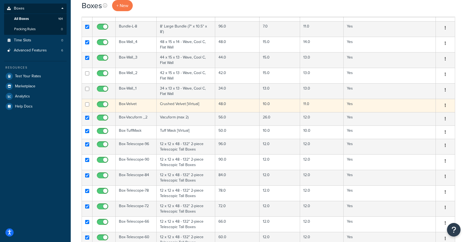
click at [87, 102] on input "checkbox" at bounding box center [87, 104] width 4 height 4
checkbox input "true"
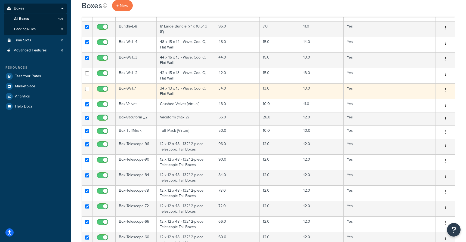
click at [89, 87] on input "checkbox" at bounding box center [87, 89] width 4 height 4
checkbox input "true"
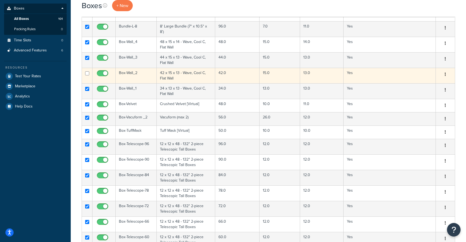
click at [86, 72] on input "checkbox" at bounding box center [87, 73] width 4 height 4
checkbox input "true"
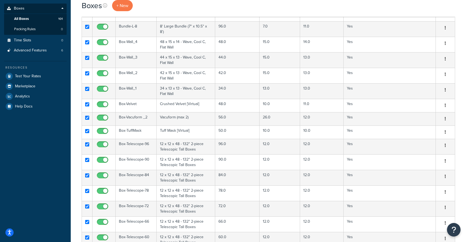
scroll to position [0, 0]
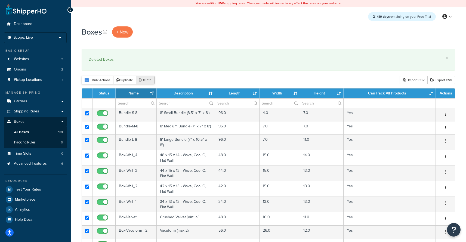
click at [140, 84] on button "Delete" at bounding box center [145, 80] width 19 height 8
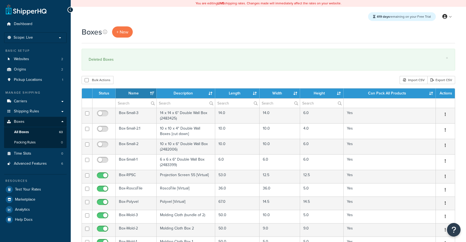
select select "1000"
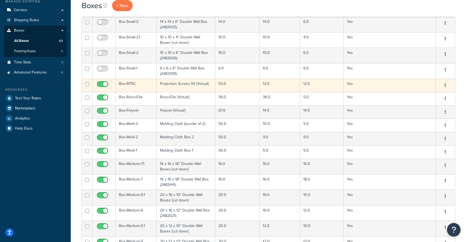
scroll to position [91, 0]
click at [87, 84] on input "checkbox" at bounding box center [87, 84] width 4 height 4
checkbox input "true"
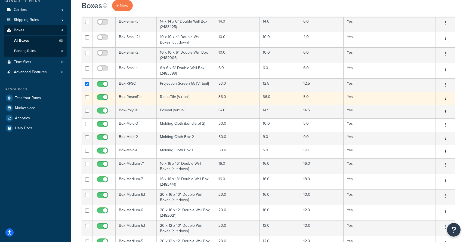
click at [87, 98] on input "checkbox" at bounding box center [87, 97] width 4 height 4
checkbox input "true"
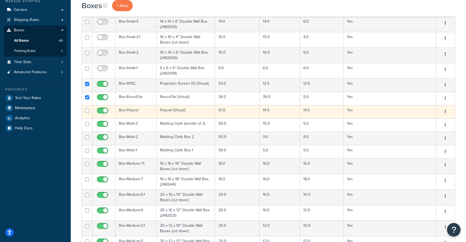
drag, startPoint x: 86, startPoint y: 112, endPoint x: 89, endPoint y: 110, distance: 3.2
click at [86, 112] on input "checkbox" at bounding box center [87, 111] width 4 height 4
checkbox input "true"
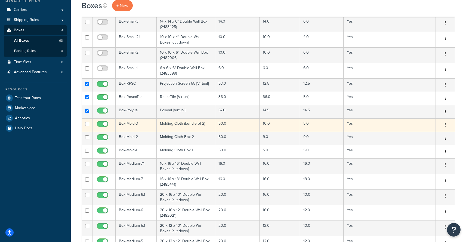
click at [87, 125] on input "checkbox" at bounding box center [87, 124] width 4 height 4
checkbox input "true"
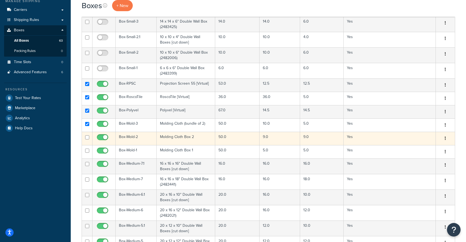
drag, startPoint x: 87, startPoint y: 139, endPoint x: 87, endPoint y: 142, distance: 3.5
click at [87, 139] on input "checkbox" at bounding box center [87, 137] width 4 height 4
checkbox input "true"
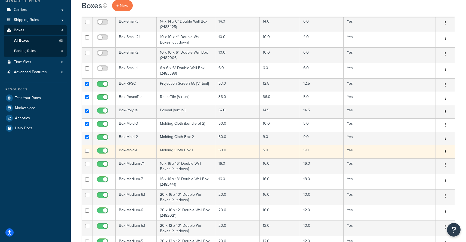
click at [87, 152] on input "checkbox" at bounding box center [87, 151] width 4 height 4
checkbox input "true"
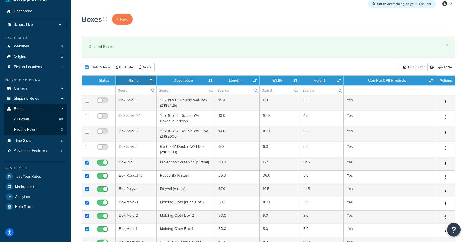
scroll to position [0, 0]
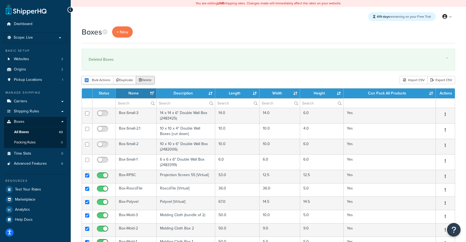
click at [141, 83] on button "Delete" at bounding box center [145, 80] width 19 height 8
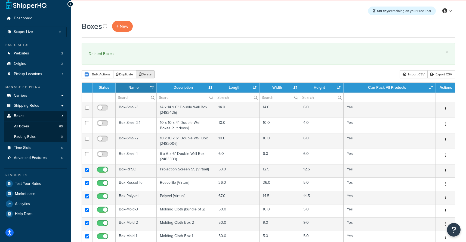
scroll to position [7, 0]
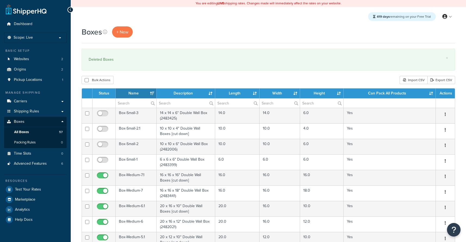
select select "1000"
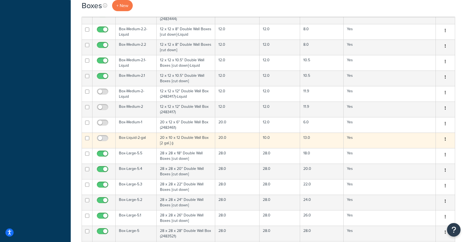
scroll to position [338, 0]
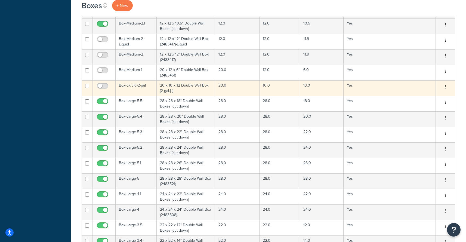
click at [87, 86] on input "checkbox" at bounding box center [87, 86] width 4 height 4
checkbox input "true"
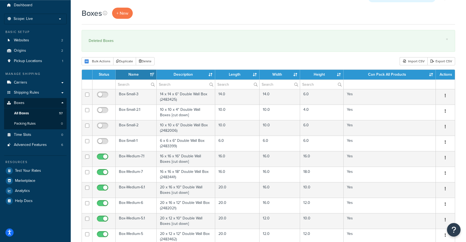
scroll to position [2, 0]
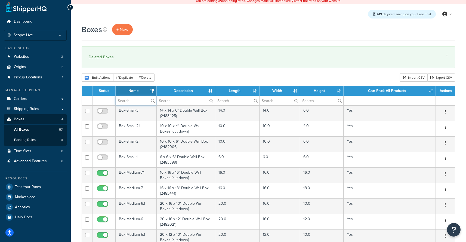
click at [124, 102] on input "text" at bounding box center [136, 100] width 41 height 9
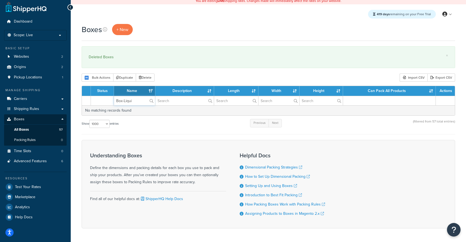
type input "Box-Liquid"
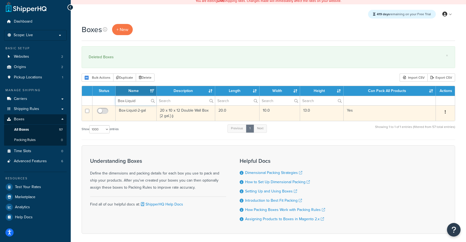
click at [86, 112] on input "checkbox" at bounding box center [87, 111] width 4 height 4
checkbox input "true"
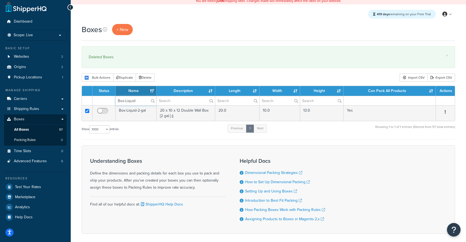
checkbox input "true"
type input "Box-Liquid"
click at [149, 79] on button "Delete" at bounding box center [145, 77] width 19 height 8
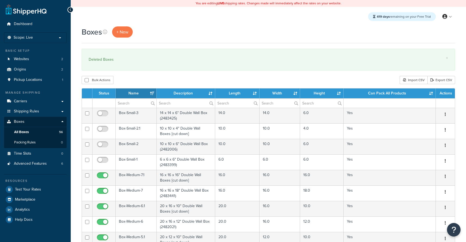
select select "1000"
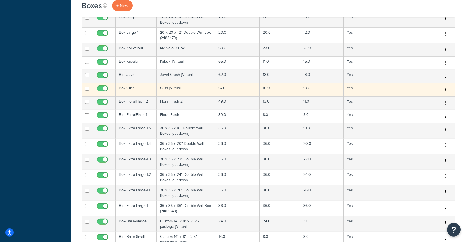
scroll to position [653, 0]
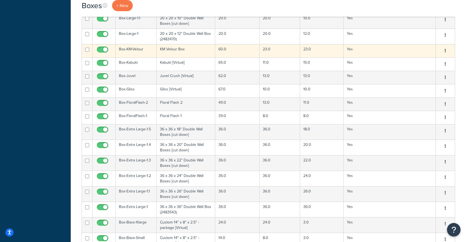
click at [87, 51] on input "checkbox" at bounding box center [87, 50] width 4 height 4
checkbox input "true"
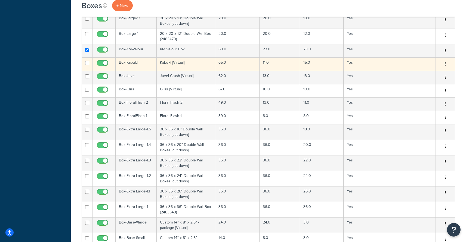
click at [88, 64] on input "checkbox" at bounding box center [87, 63] width 4 height 4
checkbox input "true"
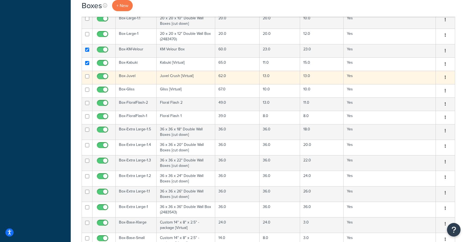
click at [88, 77] on input "checkbox" at bounding box center [87, 76] width 4 height 4
checkbox input "true"
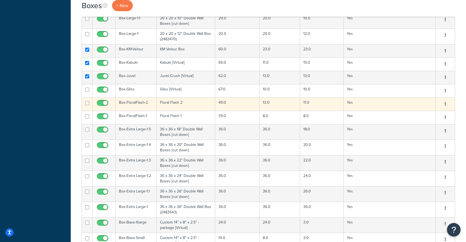
drag, startPoint x: 88, startPoint y: 90, endPoint x: 84, endPoint y: 109, distance: 19.8
click at [87, 93] on td at bounding box center [87, 90] width 11 height 13
checkbox input "true"
click at [87, 104] on input "checkbox" at bounding box center [87, 103] width 4 height 4
checkbox input "true"
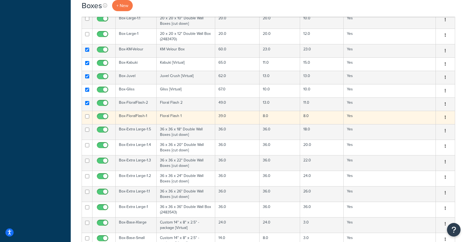
click at [87, 118] on input "checkbox" at bounding box center [87, 116] width 4 height 4
checkbox input "true"
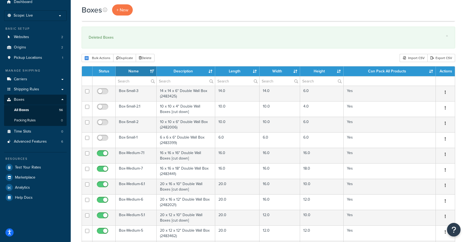
scroll to position [0, 0]
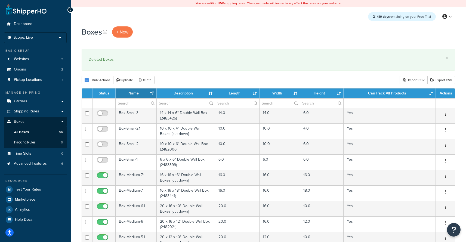
click at [150, 82] on button "Delete" at bounding box center [145, 80] width 19 height 8
select select "1000"
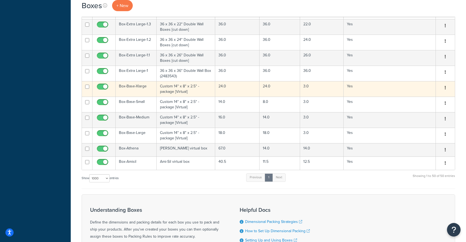
scroll to position [671, 0]
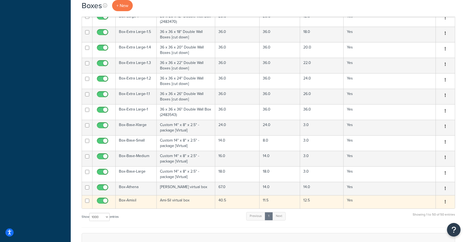
click at [88, 203] on input "checkbox" at bounding box center [87, 201] width 4 height 4
checkbox input "true"
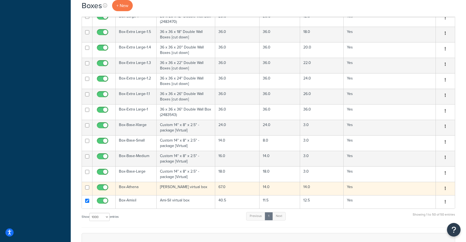
click at [86, 189] on input "checkbox" at bounding box center [87, 187] width 4 height 4
checkbox input "true"
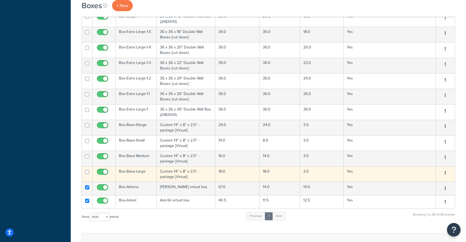
click at [87, 173] on input "checkbox" at bounding box center [87, 172] width 4 height 4
checkbox input "true"
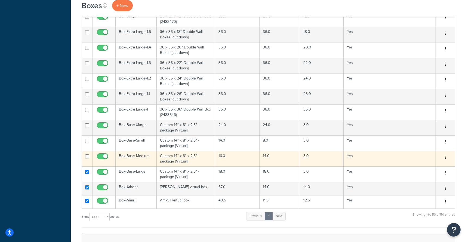
click at [87, 160] on td at bounding box center [87, 159] width 11 height 16
checkbox input "true"
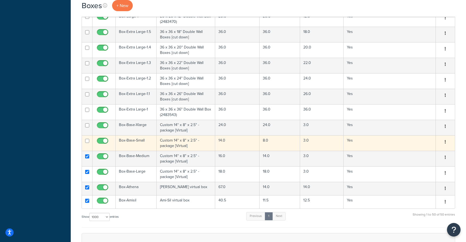
click at [88, 142] on input "checkbox" at bounding box center [87, 141] width 4 height 4
checkbox input "true"
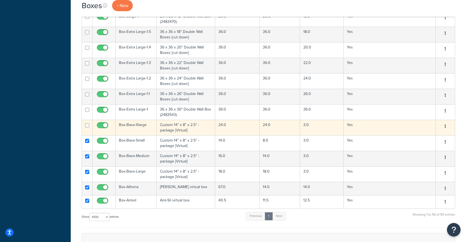
click at [87, 129] on td at bounding box center [87, 128] width 11 height 16
checkbox input "true"
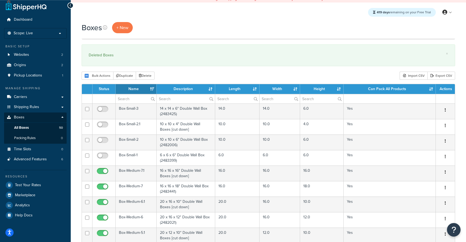
scroll to position [0, 0]
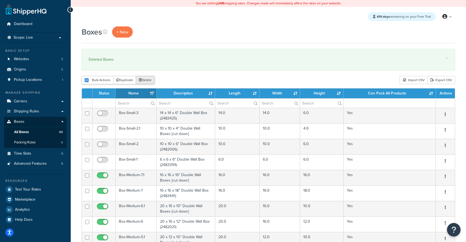
click at [148, 78] on button "Delete" at bounding box center [145, 80] width 19 height 8
select select "1000"
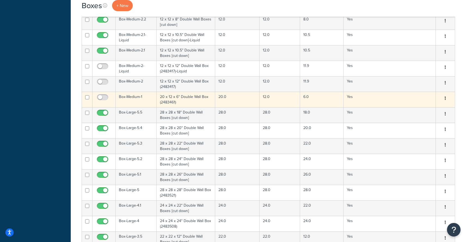
scroll to position [305, 0]
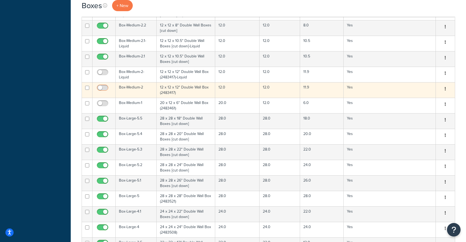
drag, startPoint x: 104, startPoint y: 104, endPoint x: 107, endPoint y: 91, distance: 13.1
click at [104, 103] on input "checkbox" at bounding box center [103, 104] width 15 height 7
checkbox input "true"
click at [105, 89] on input "checkbox" at bounding box center [103, 89] width 15 height 7
checkbox input "true"
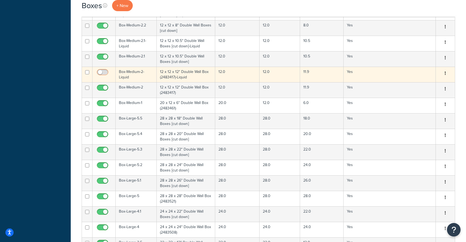
click at [104, 74] on input "checkbox" at bounding box center [103, 73] width 15 height 7
checkbox input "true"
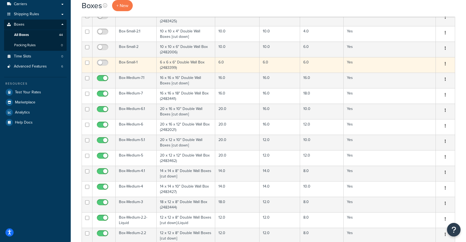
scroll to position [78, 0]
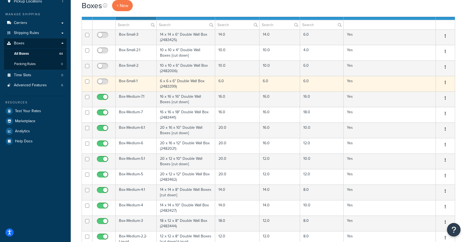
click at [104, 82] on input "checkbox" at bounding box center [103, 82] width 15 height 7
checkbox input "true"
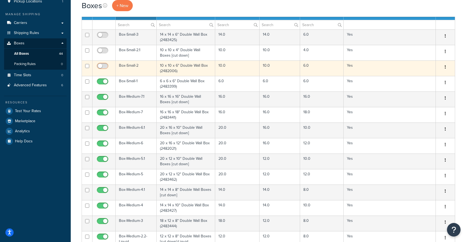
click at [104, 67] on input "checkbox" at bounding box center [103, 67] width 15 height 7
checkbox input "true"
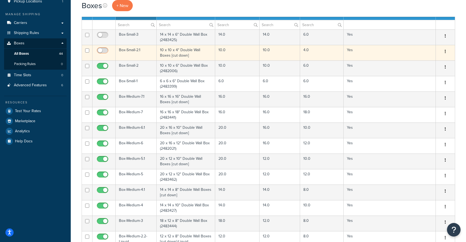
click at [102, 52] on input "checkbox" at bounding box center [103, 51] width 15 height 7
checkbox input "true"
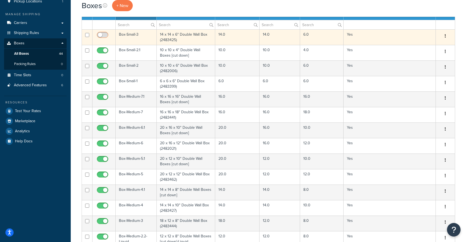
click at [102, 34] on input "checkbox" at bounding box center [103, 36] width 15 height 7
checkbox input "true"
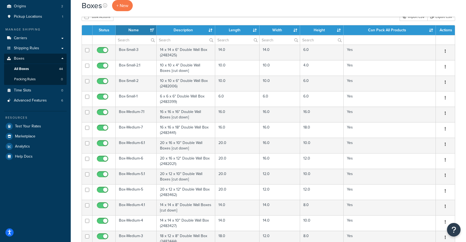
scroll to position [26, 0]
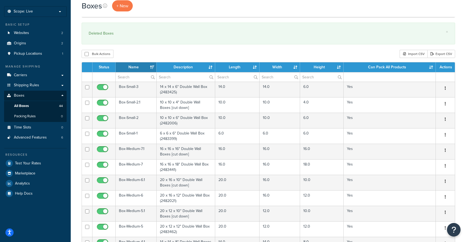
click at [253, 69] on th "Length" at bounding box center [237, 67] width 44 height 10
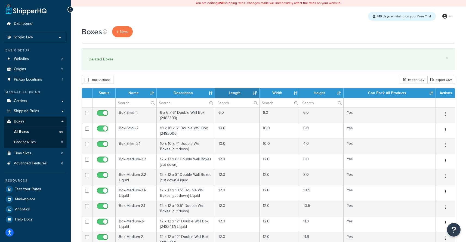
scroll to position [0, 0]
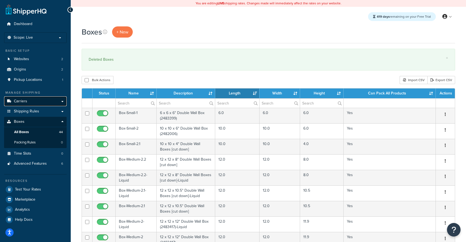
drag, startPoint x: 26, startPoint y: 105, endPoint x: 33, endPoint y: 100, distance: 8.4
click at [26, 105] on link "Carriers" at bounding box center [35, 101] width 63 height 10
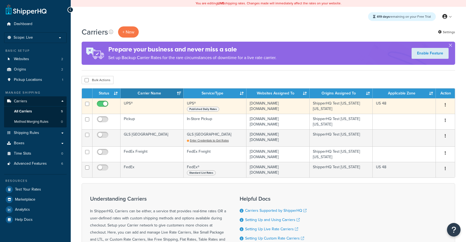
click at [145, 108] on td "UPS®" at bounding box center [152, 106] width 63 height 16
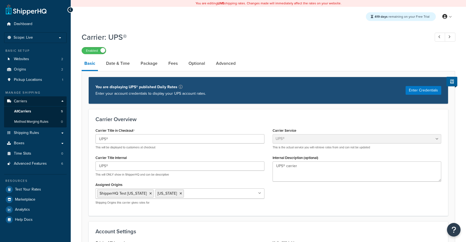
select select "ups"
click at [148, 61] on link "Package" at bounding box center [149, 63] width 22 height 13
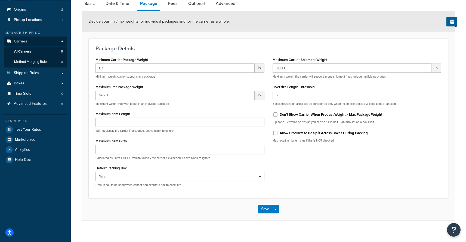
scroll to position [66, 0]
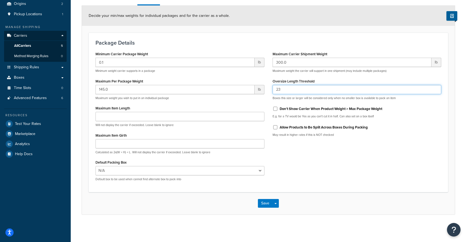
drag, startPoint x: 277, startPoint y: 89, endPoint x: 260, endPoint y: 88, distance: 16.9
click at [273, 88] on input "23" at bounding box center [357, 89] width 169 height 9
type input "28"
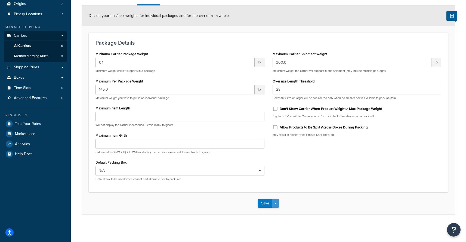
click at [279, 204] on button "Save Dropdown" at bounding box center [275, 203] width 7 height 9
click at [278, 210] on button "Save and Edit" at bounding box center [278, 213] width 40 height 11
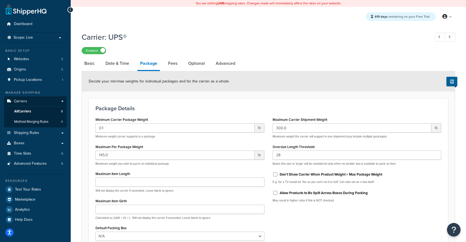
click at [300, 194] on label "Allow Products to Be Split Across Boxes During Packing" at bounding box center [324, 193] width 88 height 5
click at [278, 194] on input "Allow Products to Be Split Across Boxes During Packing" at bounding box center [275, 193] width 5 height 4
checkbox input "true"
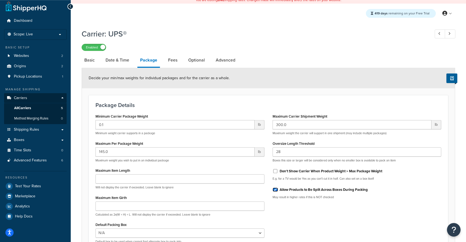
scroll to position [66, 0]
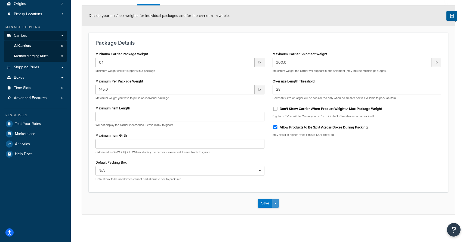
click at [277, 203] on button "Save Dropdown" at bounding box center [275, 203] width 7 height 9
click at [278, 212] on button "Save and Edit" at bounding box center [278, 213] width 40 height 11
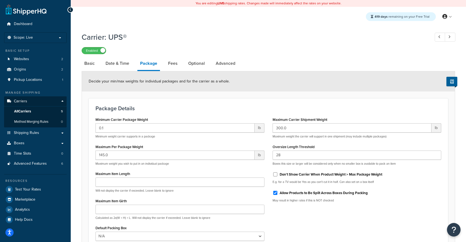
click at [146, 37] on h1 "Carrier: UPS®" at bounding box center [253, 37] width 343 height 11
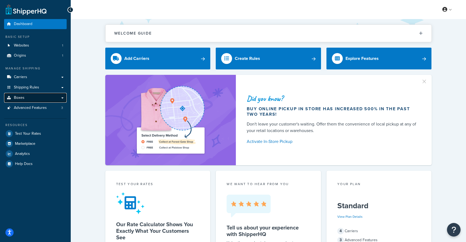
click at [28, 102] on link "Boxes" at bounding box center [35, 98] width 63 height 10
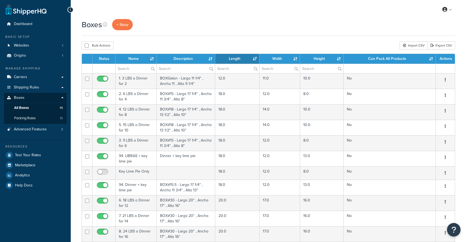
select select "1000"
click at [36, 46] on link "Websites 1" at bounding box center [35, 46] width 63 height 10
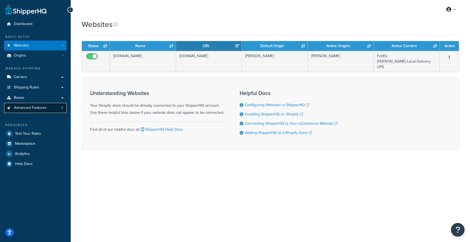
click at [32, 109] on span "Advanced Features" at bounding box center [30, 108] width 33 height 5
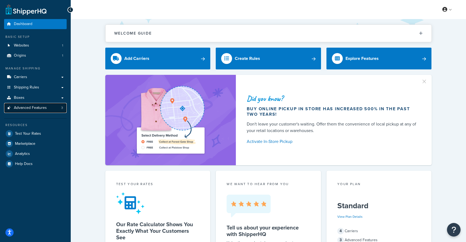
click at [45, 109] on span "Advanced Features" at bounding box center [30, 108] width 33 height 5
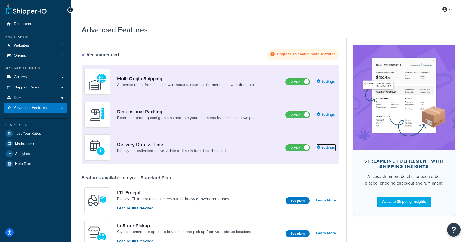
click at [336, 147] on link "Settings" at bounding box center [327, 148] width 20 height 8
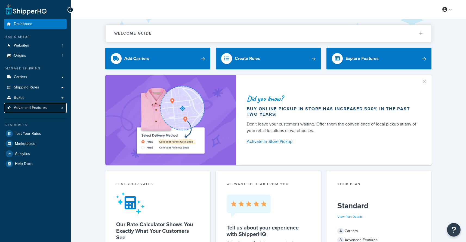
click at [27, 107] on span "Advanced Features" at bounding box center [30, 108] width 33 height 5
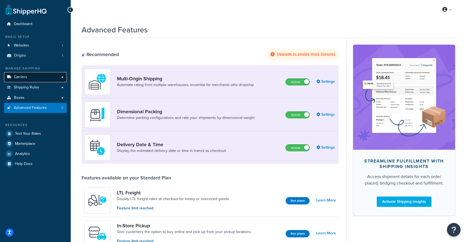
click at [17, 79] on span "Carriers" at bounding box center [20, 77] width 13 height 5
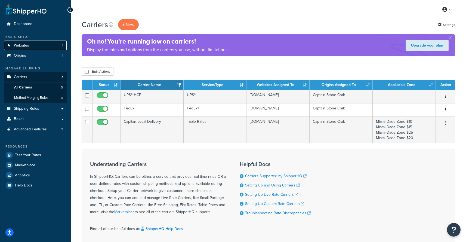
click at [45, 45] on link "Websites 1" at bounding box center [35, 46] width 63 height 10
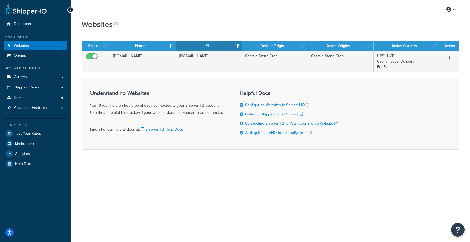
click at [155, 166] on div "Websites Contact Us Send Us A Message Contact Information Name * Email * Compan…" at bounding box center [271, 94] width 400 height 150
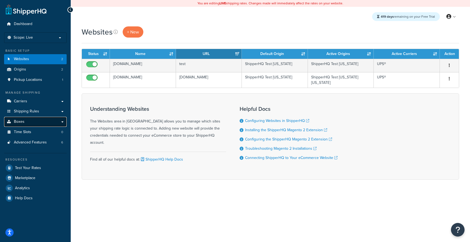
click at [25, 121] on link "Boxes" at bounding box center [35, 122] width 63 height 10
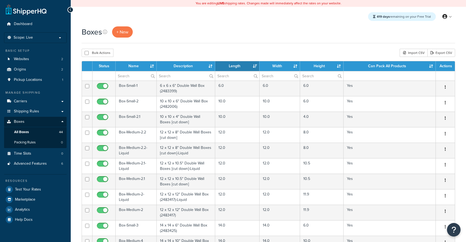
select select "1000"
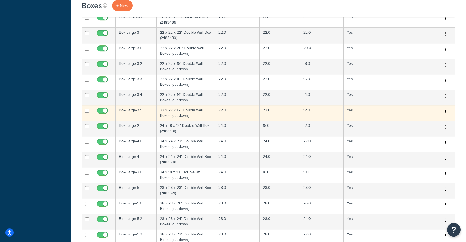
scroll to position [392, 0]
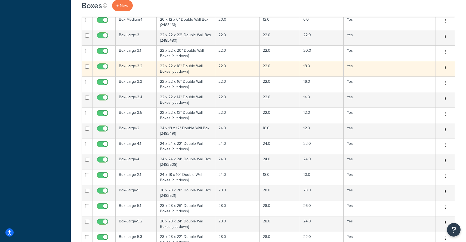
click at [102, 67] on input "checkbox" at bounding box center [103, 68] width 15 height 7
checkbox input "false"
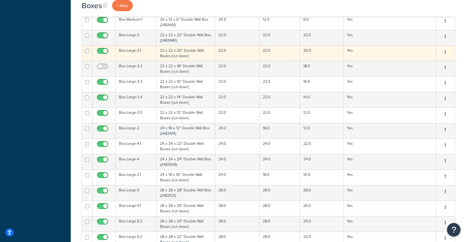
click at [102, 52] on input "checkbox" at bounding box center [103, 52] width 15 height 7
click at [105, 51] on input "checkbox" at bounding box center [103, 52] width 15 height 7
checkbox input "true"
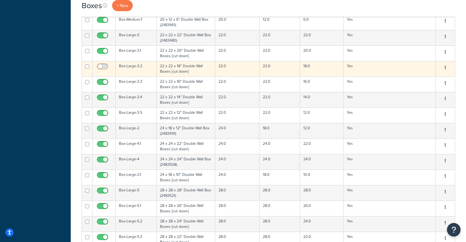
click at [105, 67] on input "checkbox" at bounding box center [103, 68] width 15 height 7
click at [103, 67] on input "checkbox" at bounding box center [103, 68] width 15 height 7
checkbox input "false"
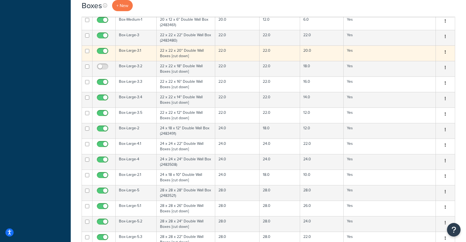
click at [103, 50] on input "checkbox" at bounding box center [103, 52] width 15 height 7
checkbox input "false"
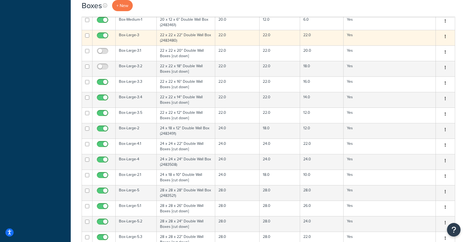
click at [104, 36] on input "checkbox" at bounding box center [103, 36] width 15 height 7
checkbox input "false"
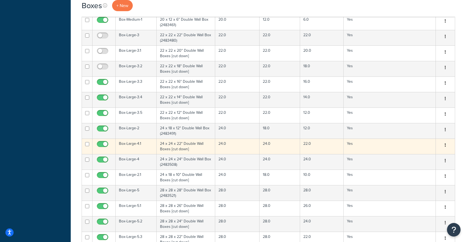
click at [103, 145] on input "checkbox" at bounding box center [103, 145] width 15 height 7
checkbox input "false"
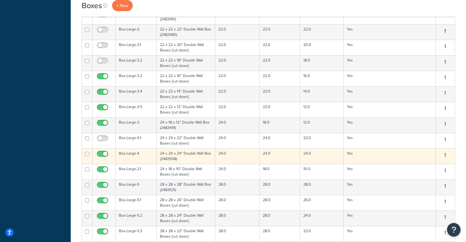
scroll to position [401, 0]
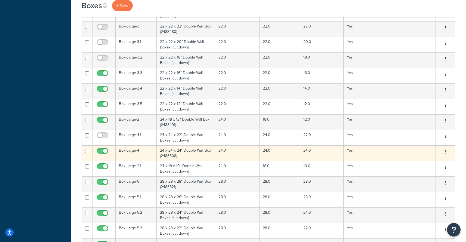
click at [103, 152] on input "checkbox" at bounding box center [103, 152] width 15 height 7
checkbox input "false"
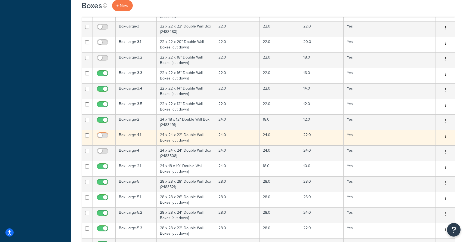
click at [102, 134] on input "checkbox" at bounding box center [103, 136] width 15 height 7
checkbox input "true"
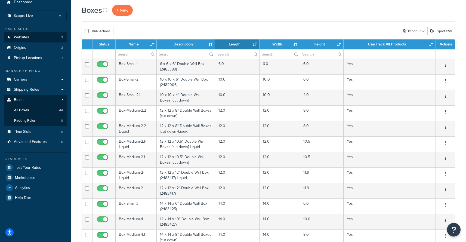
scroll to position [17, 0]
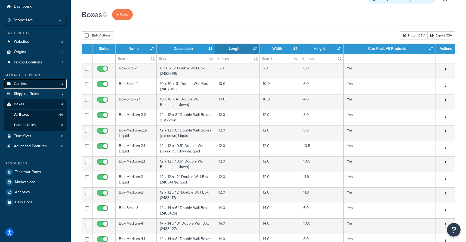
click at [33, 88] on link "Carriers" at bounding box center [35, 84] width 63 height 10
click at [33, 84] on link "Carriers" at bounding box center [35, 84] width 63 height 10
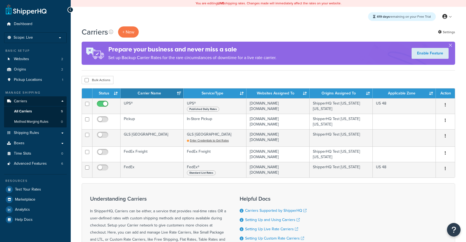
click at [131, 34] on button "+ New" at bounding box center [128, 31] width 21 height 11
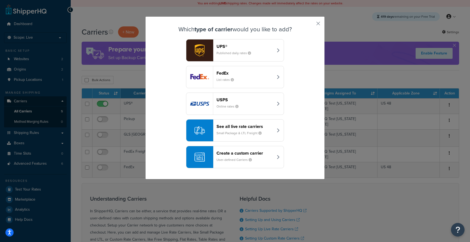
click at [236, 128] on header "See all live rate carriers" at bounding box center [245, 126] width 57 height 5
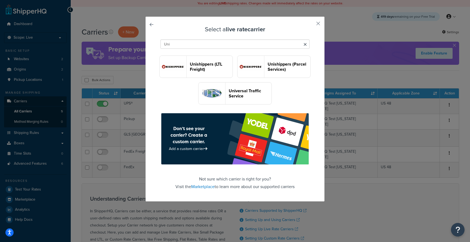
type input "Uni"
click at [233, 70] on header "Unishippers (LTL Freight)" at bounding box center [211, 67] width 43 height 10
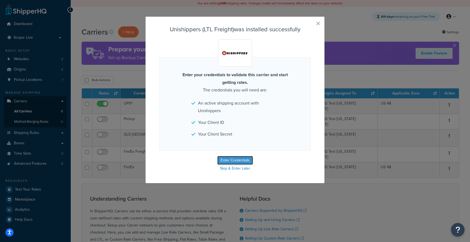
click at [220, 158] on button "Enter Credentials" at bounding box center [235, 160] width 36 height 9
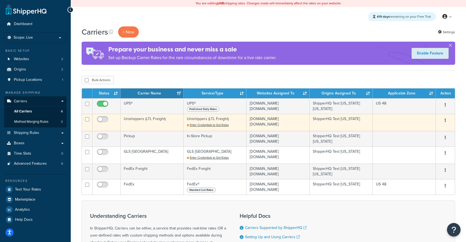
click at [170, 118] on td "Unishippers (LTL Freight)" at bounding box center [152, 122] width 63 height 17
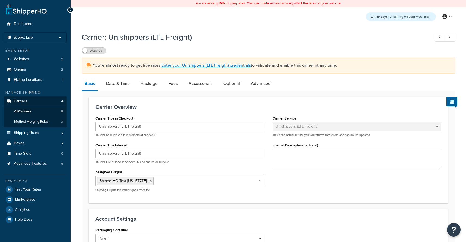
select select "unishippersFreight"
click at [223, 67] on link "Enter your Unishippers (LTL Freight) credentials" at bounding box center [206, 65] width 90 height 6
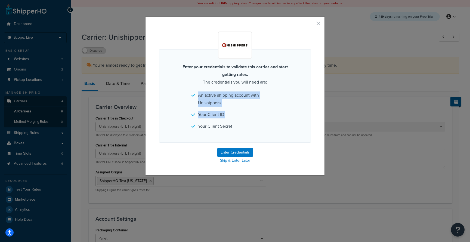
drag, startPoint x: 198, startPoint y: 90, endPoint x: 263, endPoint y: 126, distance: 73.9
click at [264, 123] on div "Enter your credentials to validate this carrier and start getting rates. The cr…" at bounding box center [235, 95] width 152 height 93
click at [246, 152] on button "Enter Credentials" at bounding box center [235, 152] width 36 height 9
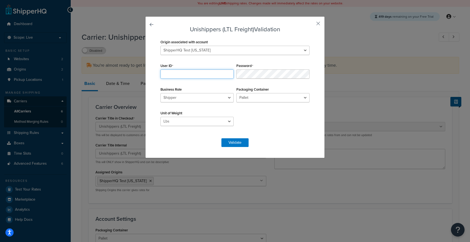
click at [173, 74] on input "User ID" at bounding box center [197, 73] width 73 height 9
click at [150, 103] on div "Unishippers (LTL Freight) Validation Origin associated with account ShipperHQ T…" at bounding box center [235, 87] width 180 height 142
click at [150, 117] on div "Unishippers (LTL Freight) Validation Origin associated with account ShipperHQ T…" at bounding box center [235, 87] width 180 height 142
click at [315, 19] on div "Unishippers (LTL Freight) Validation Origin associated with account ShipperHQ T…" at bounding box center [235, 87] width 180 height 142
click at [311, 25] on button "button" at bounding box center [310, 25] width 1 height 1
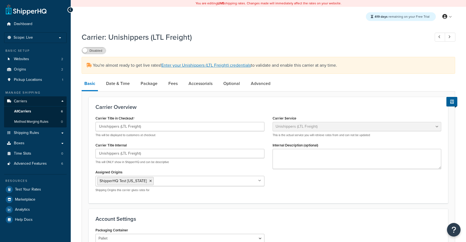
select select "unishippersFreight"
click at [40, 114] on link "All Carriers 6" at bounding box center [35, 111] width 63 height 10
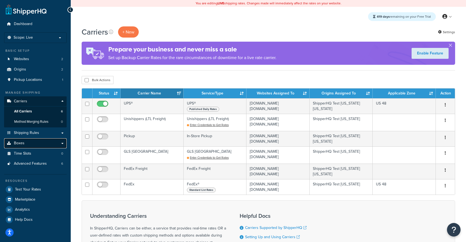
click at [32, 146] on link "Boxes" at bounding box center [35, 143] width 63 height 10
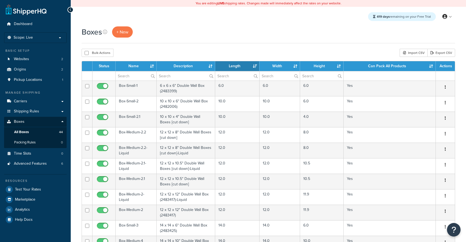
select select "1000"
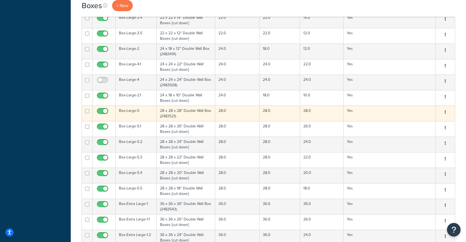
scroll to position [470, 0]
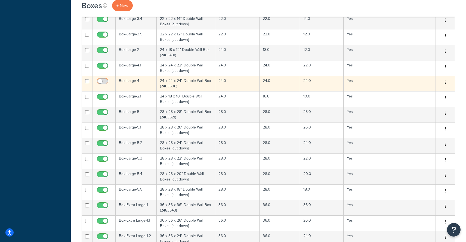
click at [102, 82] on input "checkbox" at bounding box center [103, 82] width 15 height 7
checkbox input "true"
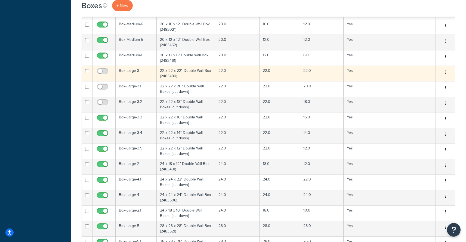
scroll to position [355, 0]
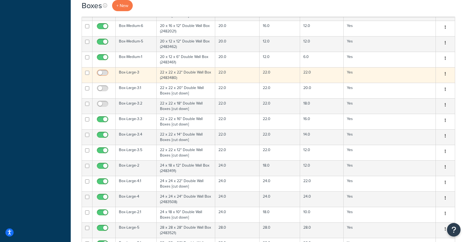
click at [101, 73] on input "checkbox" at bounding box center [103, 74] width 15 height 7
checkbox input "true"
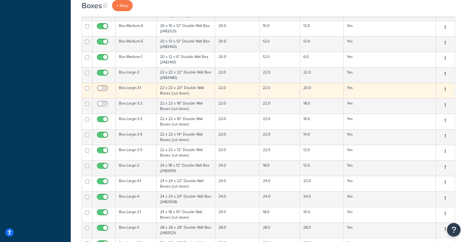
click at [100, 90] on input "checkbox" at bounding box center [103, 89] width 15 height 7
checkbox input "true"
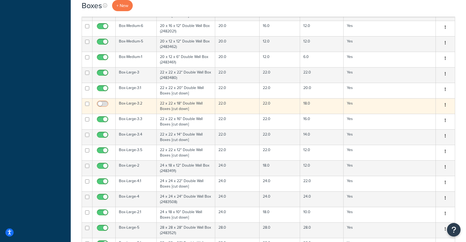
click at [100, 105] on input "checkbox" at bounding box center [103, 105] width 15 height 7
checkbox input "true"
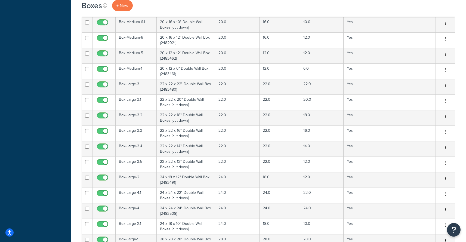
scroll to position [268, 0]
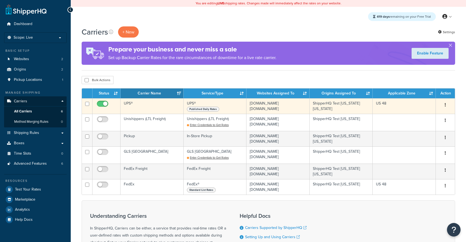
click at [168, 104] on td "UPS®" at bounding box center [152, 106] width 63 height 16
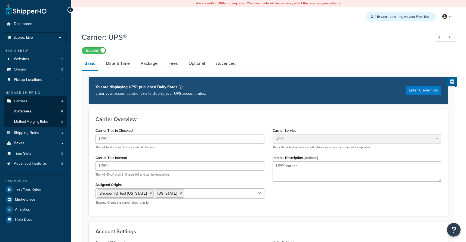
select select "ups"
click at [151, 66] on link "Package" at bounding box center [149, 63] width 22 height 13
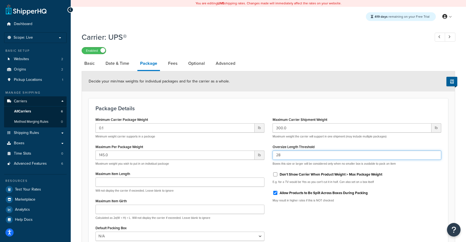
drag, startPoint x: 295, startPoint y: 157, endPoint x: 260, endPoint y: 154, distance: 34.8
click at [273, 154] on input "28" at bounding box center [357, 155] width 169 height 9
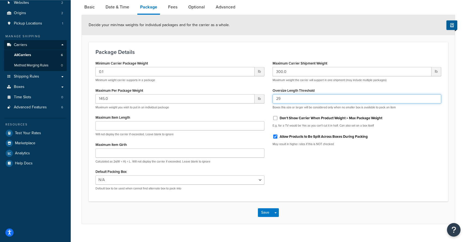
scroll to position [66, 0]
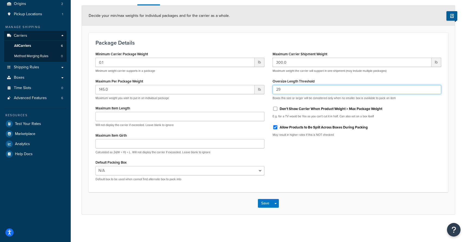
type input "29"
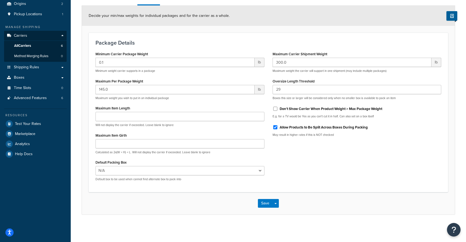
click at [280, 202] on div "Save Save Dropdown Save and Edit" at bounding box center [268, 203] width 373 height 22
click at [279, 202] on button "Save Dropdown" at bounding box center [275, 203] width 7 height 9
click at [277, 210] on button "Save and Edit" at bounding box center [278, 213] width 40 height 11
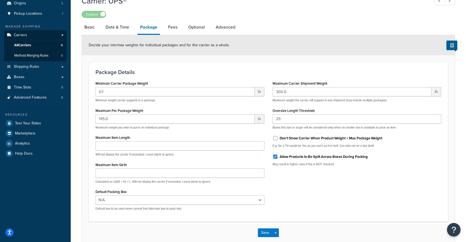
scroll to position [0, 0]
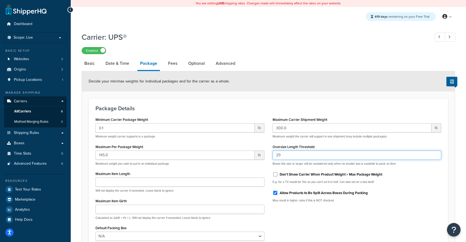
drag, startPoint x: 293, startPoint y: 158, endPoint x: 264, endPoint y: 154, distance: 29.0
click at [273, 154] on input "29" at bounding box center [357, 155] width 169 height 9
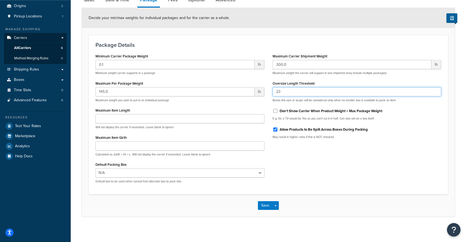
scroll to position [66, 0]
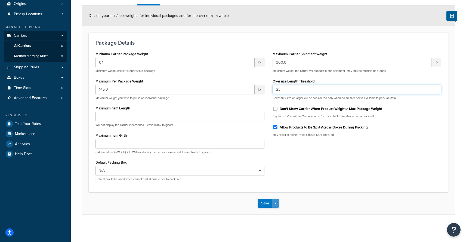
type input "23"
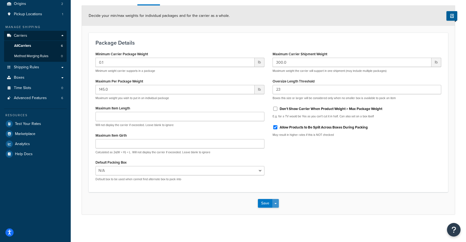
click at [275, 202] on button "Save Dropdown" at bounding box center [275, 203] width 7 height 9
click at [277, 213] on button "Save and Edit" at bounding box center [278, 213] width 40 height 11
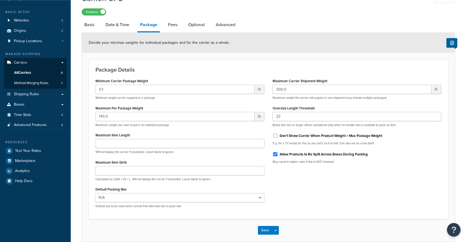
scroll to position [44, 0]
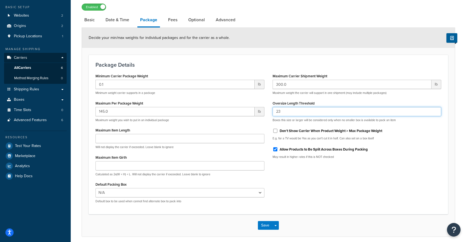
drag, startPoint x: 273, startPoint y: 112, endPoint x: 241, endPoint y: 112, distance: 31.3
click at [273, 112] on input "23" at bounding box center [357, 111] width 169 height 9
type input "22"
click at [277, 226] on button "Save Dropdown" at bounding box center [275, 225] width 7 height 9
click at [276, 233] on button "Save and Edit" at bounding box center [278, 235] width 40 height 11
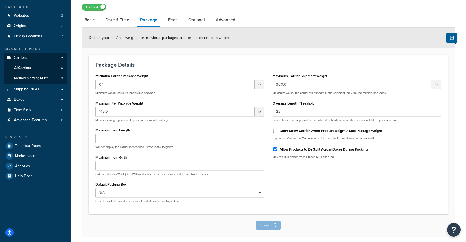
scroll to position [0, 0]
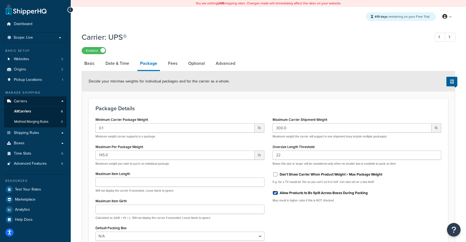
click at [277, 194] on input "Allow Products to Be Split Across Boxes During Packing" at bounding box center [275, 193] width 5 height 4
checkbox input "false"
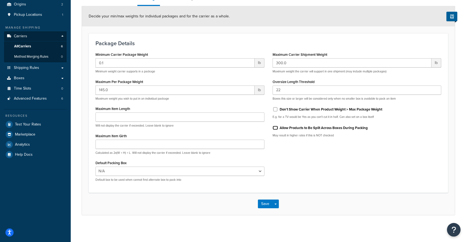
scroll to position [66, 0]
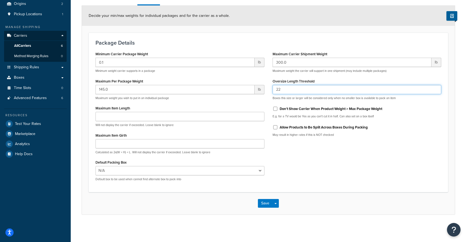
drag, startPoint x: 299, startPoint y: 89, endPoint x: 272, endPoint y: 89, distance: 27.2
click at [273, 89] on input "22" at bounding box center [357, 89] width 169 height 9
type input "20"
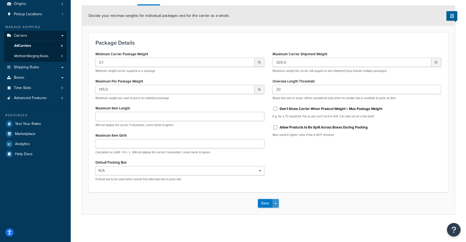
click at [278, 203] on button "Save Dropdown" at bounding box center [275, 203] width 7 height 9
click at [277, 210] on button "Save and Edit" at bounding box center [278, 213] width 40 height 11
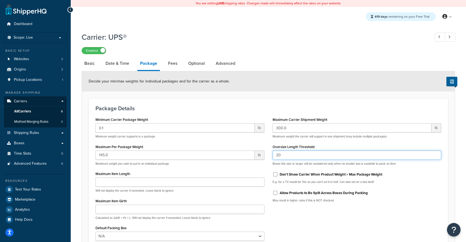
drag, startPoint x: 284, startPoint y: 155, endPoint x: 256, endPoint y: 152, distance: 27.4
click at [273, 152] on input "20" at bounding box center [357, 155] width 169 height 9
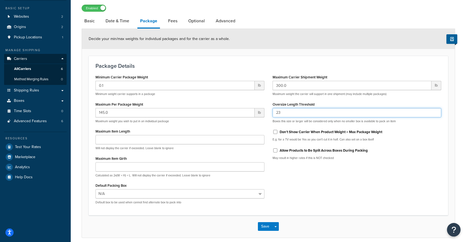
scroll to position [66, 0]
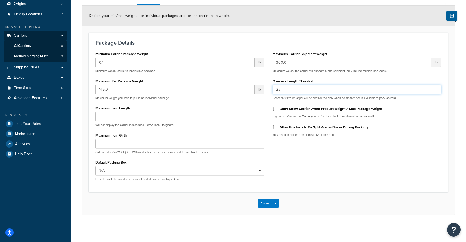
drag, startPoint x: 283, startPoint y: 86, endPoint x: 283, endPoint y: 90, distance: 3.5
click at [273, 88] on input "23" at bounding box center [357, 89] width 169 height 9
drag, startPoint x: 303, startPoint y: 92, endPoint x: 250, endPoint y: 89, distance: 53.4
click at [273, 89] on input "23" at bounding box center [357, 89] width 169 height 9
type input "22"
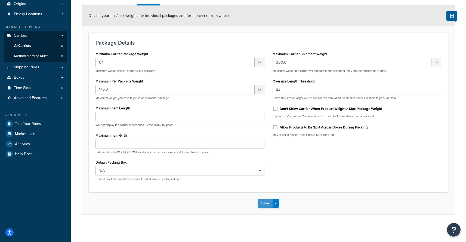
click at [265, 201] on button "Save" at bounding box center [265, 203] width 15 height 9
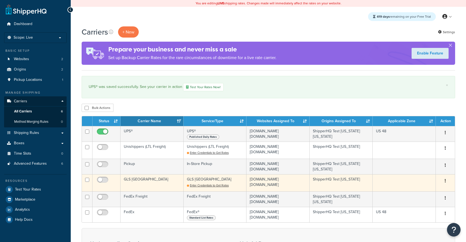
scroll to position [4, 0]
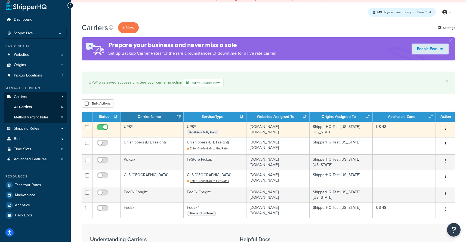
click at [160, 136] on td "UPS®" at bounding box center [152, 130] width 63 height 16
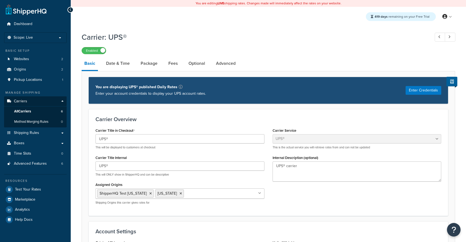
select select "ups"
click at [153, 64] on link "Package" at bounding box center [149, 63] width 22 height 13
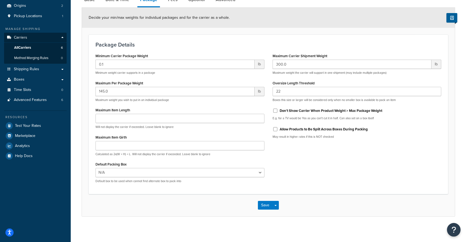
scroll to position [66, 0]
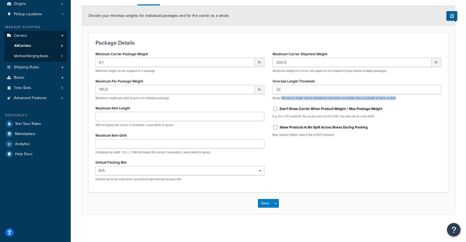
drag, startPoint x: 281, startPoint y: 100, endPoint x: 371, endPoint y: 100, distance: 89.8
click at [371, 100] on div "Maximum Carrier Shipment Weight 300.0 lb Maximum weight the carrier will suppor…" at bounding box center [357, 95] width 177 height 91
click at [419, 105] on div "Don't Show Carrier When Product Weight > Max Package Weight" at bounding box center [357, 108] width 169 height 8
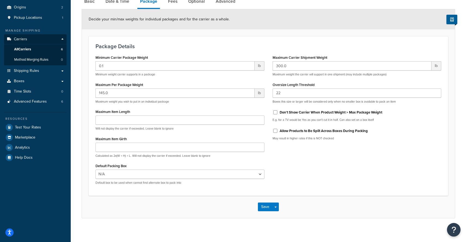
scroll to position [62, 0]
drag, startPoint x: 293, startPoint y: 96, endPoint x: 250, endPoint y: 95, distance: 42.5
click at [273, 95] on input "22" at bounding box center [357, 93] width 169 height 9
type input "23"
click at [131, 120] on input "Maximum Item Length" at bounding box center [180, 120] width 169 height 9
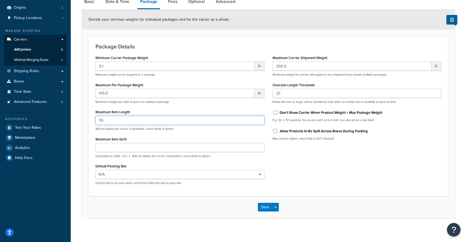
type input "95"
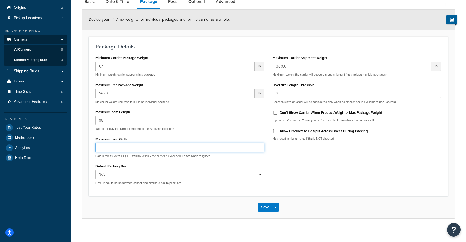
click at [137, 147] on input "Maximum Item Girth" at bounding box center [180, 147] width 169 height 9
type input "165"
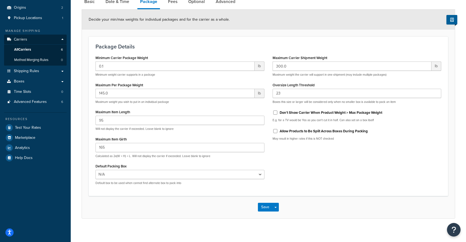
click at [281, 207] on div "Save Save Dropdown Save and Edit" at bounding box center [268, 207] width 373 height 22
click at [276, 206] on button "Save Dropdown" at bounding box center [275, 207] width 7 height 9
click at [276, 217] on button "Save and Edit" at bounding box center [278, 216] width 40 height 11
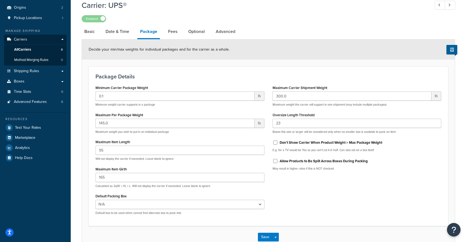
scroll to position [0, 0]
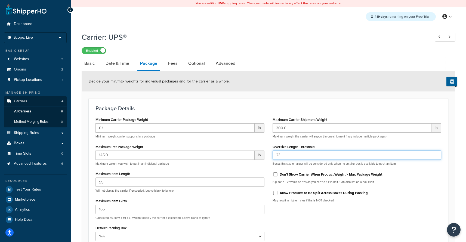
drag, startPoint x: 301, startPoint y: 157, endPoint x: 241, endPoint y: 153, distance: 60.9
click at [273, 153] on input "23" at bounding box center [357, 155] width 169 height 9
type input "22"
drag, startPoint x: 271, startPoint y: 100, endPoint x: 267, endPoint y: 105, distance: 6.4
click at [271, 100] on div "Package Details Minimum Carrier Package Weight 0.1 lb Minimum weight carrier su…" at bounding box center [269, 178] width 360 height 160
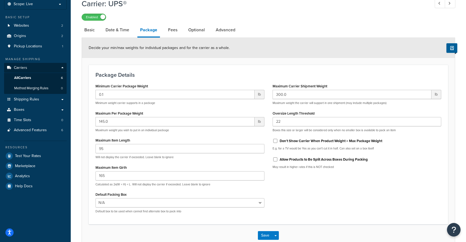
scroll to position [66, 0]
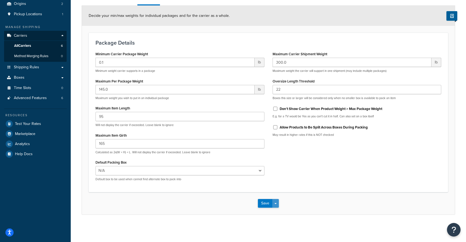
click at [278, 204] on button "Save Dropdown" at bounding box center [275, 203] width 7 height 9
click at [275, 212] on button "Save and Edit" at bounding box center [278, 213] width 40 height 11
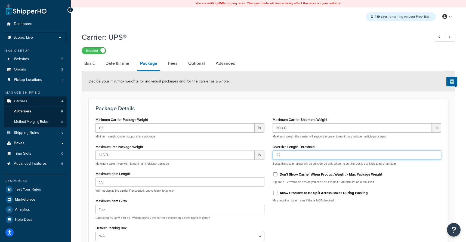
drag, startPoint x: 296, startPoint y: 156, endPoint x: 255, endPoint y: 155, distance: 41.7
click at [273, 155] on input "22" at bounding box center [357, 155] width 169 height 9
type input "23"
click at [266, 92] on form "Decide your min/max weights for individual packages and for the carrier as a wh…" at bounding box center [268, 175] width 373 height 209
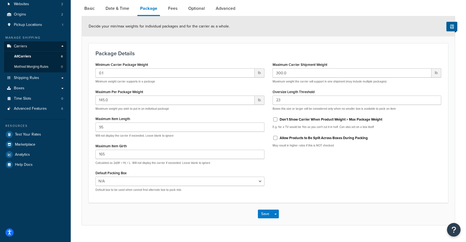
scroll to position [66, 0]
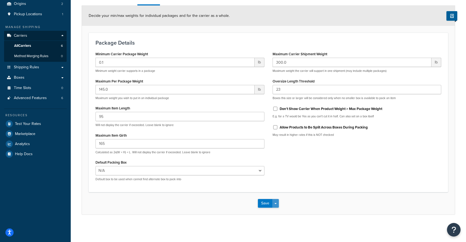
click at [277, 203] on button "Save Dropdown" at bounding box center [275, 203] width 7 height 9
click at [275, 213] on button "Save and Edit" at bounding box center [278, 213] width 40 height 11
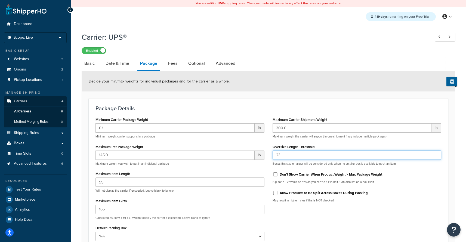
drag, startPoint x: 296, startPoint y: 154, endPoint x: 265, endPoint y: 155, distance: 30.8
click at [273, 155] on input "23" at bounding box center [357, 155] width 169 height 9
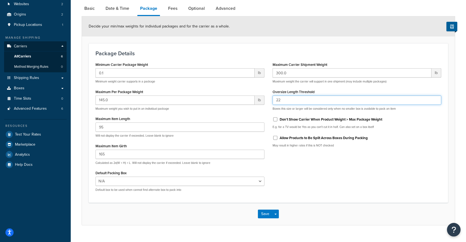
scroll to position [66, 0]
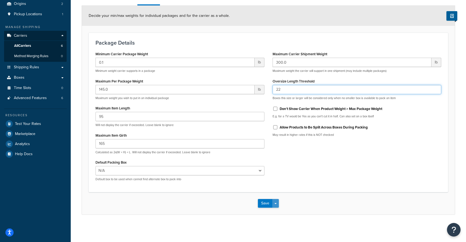
type input "22"
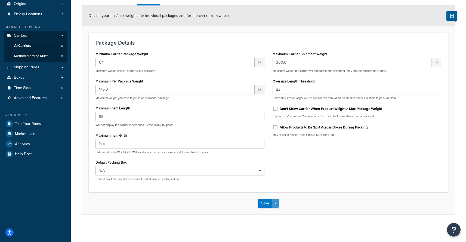
click at [275, 202] on button "Save Dropdown" at bounding box center [275, 203] width 7 height 9
click at [276, 210] on button "Save and Edit" at bounding box center [278, 213] width 40 height 11
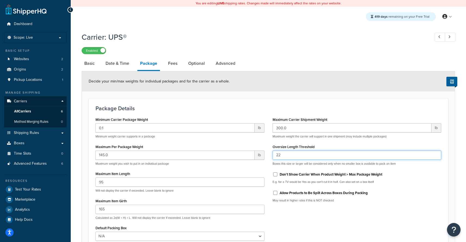
drag, startPoint x: 292, startPoint y: 157, endPoint x: 262, endPoint y: 156, distance: 30.5
click at [273, 156] on input "22" at bounding box center [357, 155] width 169 height 9
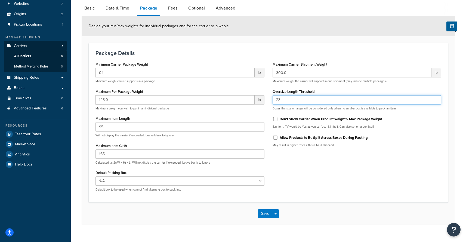
scroll to position [66, 0]
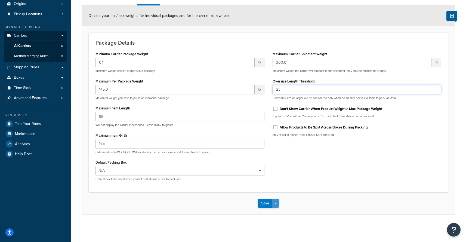
type input "23"
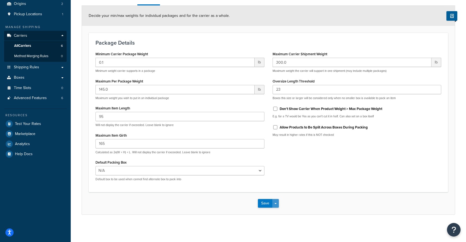
click at [277, 203] on button "Save Dropdown" at bounding box center [275, 203] width 7 height 9
click at [278, 213] on button "Save and Edit" at bounding box center [278, 213] width 40 height 11
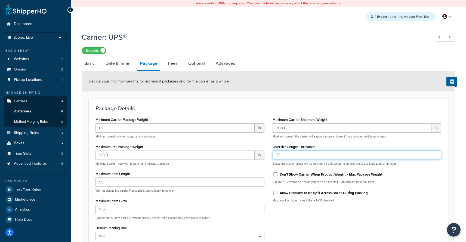
drag, startPoint x: 293, startPoint y: 156, endPoint x: 252, endPoint y: 153, distance: 41.2
click at [273, 153] on input "23" at bounding box center [357, 155] width 169 height 9
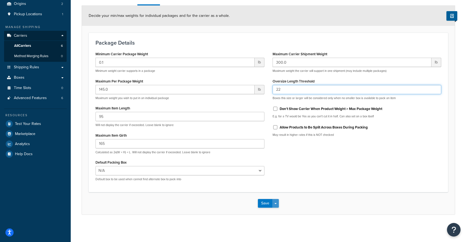
type input "22"
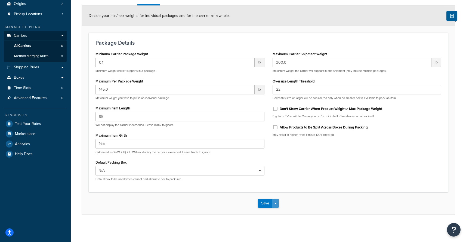
click at [275, 203] on button "Save Dropdown" at bounding box center [275, 203] width 7 height 9
click at [275, 212] on button "Save and Edit" at bounding box center [278, 213] width 40 height 11
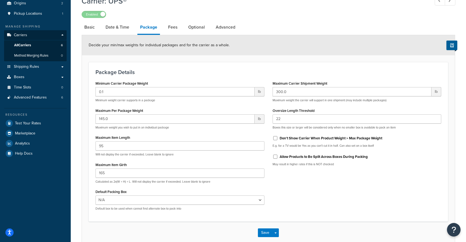
scroll to position [0, 0]
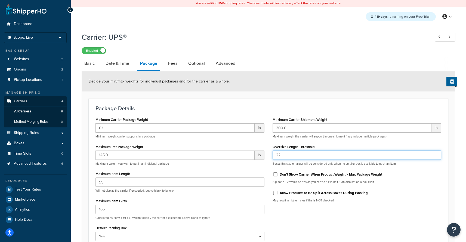
drag, startPoint x: 292, startPoint y: 159, endPoint x: 251, endPoint y: 155, distance: 41.3
click at [273, 155] on input "22" at bounding box center [357, 155] width 169 height 9
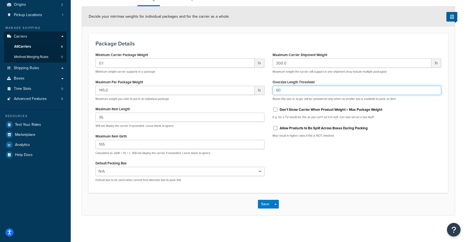
scroll to position [66, 0]
type input "60"
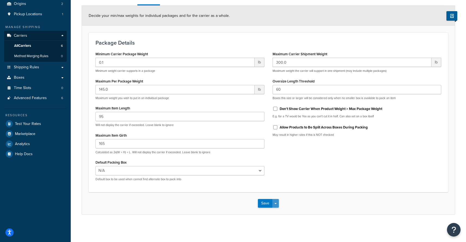
click at [276, 205] on button "Save Dropdown" at bounding box center [275, 203] width 7 height 9
click at [277, 210] on button "Save and Edit" at bounding box center [278, 213] width 40 height 11
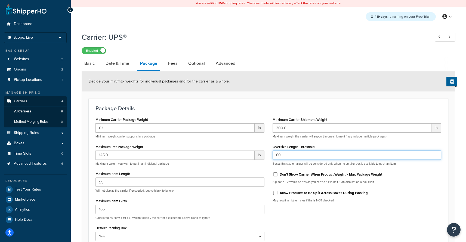
drag, startPoint x: 294, startPoint y: 153, endPoint x: 247, endPoint y: 158, distance: 46.9
click at [273, 158] on input "60" at bounding box center [357, 155] width 169 height 9
drag, startPoint x: 282, startPoint y: 156, endPoint x: 275, endPoint y: 156, distance: 6.8
click at [275, 156] on input "60" at bounding box center [357, 155] width 169 height 9
type input "22"
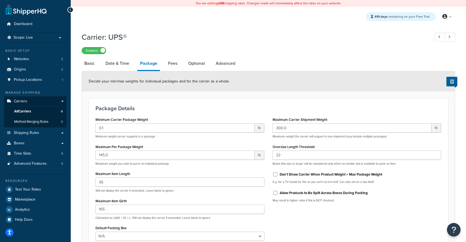
click at [267, 136] on div "Minimum Carrier Package Weight 0.1 lb Minimum weight carrier supports in a pack…" at bounding box center [179, 183] width 177 height 135
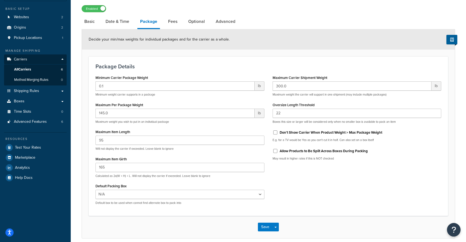
scroll to position [66, 0]
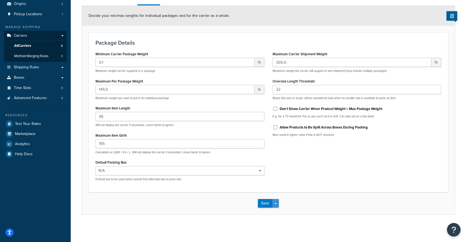
click at [273, 205] on button "Save Dropdown" at bounding box center [275, 203] width 7 height 9
click at [275, 215] on button "Save and Edit" at bounding box center [278, 213] width 40 height 11
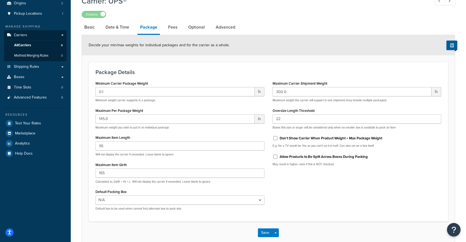
scroll to position [0, 0]
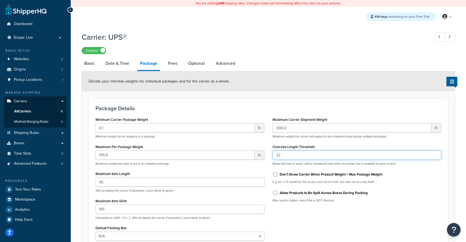
drag, startPoint x: 286, startPoint y: 155, endPoint x: 266, endPoint y: 153, distance: 20.3
click at [273, 153] on input "22" at bounding box center [357, 155] width 169 height 9
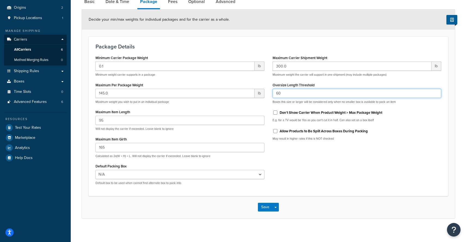
scroll to position [66, 0]
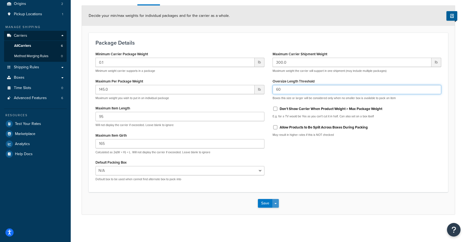
type input "60"
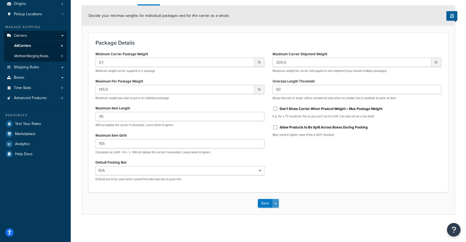
click at [276, 205] on button "Save Dropdown" at bounding box center [275, 203] width 7 height 9
click at [275, 210] on button "Save and Edit" at bounding box center [278, 213] width 40 height 11
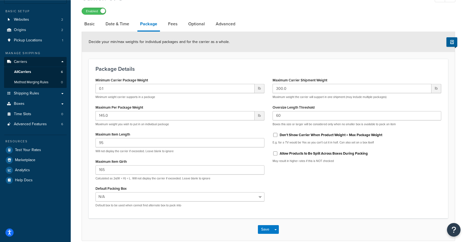
scroll to position [39, 0]
click at [274, 228] on button "Save Dropdown" at bounding box center [275, 229] width 7 height 9
click at [278, 238] on button "Save and Edit" at bounding box center [278, 239] width 40 height 11
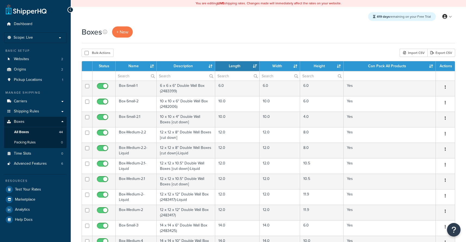
select select "1000"
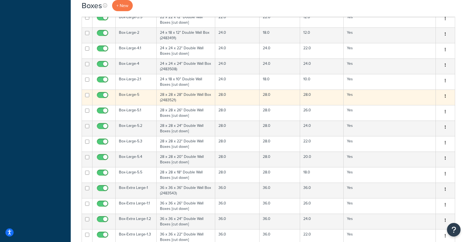
scroll to position [488, 0]
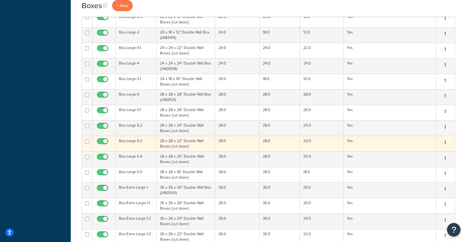
click at [102, 142] on input "checkbox" at bounding box center [103, 142] width 15 height 7
checkbox input "false"
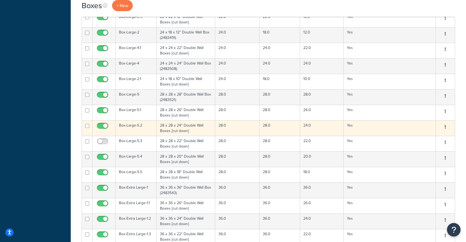
drag, startPoint x: 103, startPoint y: 125, endPoint x: 102, endPoint y: 121, distance: 4.4
click at [103, 125] on input "checkbox" at bounding box center [103, 127] width 15 height 7
checkbox input "false"
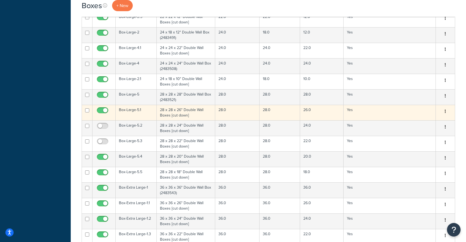
click at [101, 111] on input "checkbox" at bounding box center [103, 111] width 15 height 7
checkbox input "false"
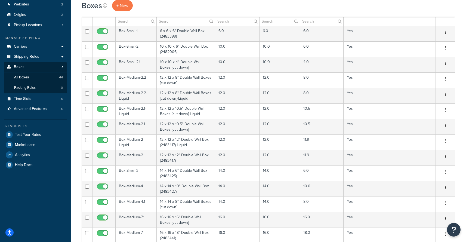
scroll to position [0, 0]
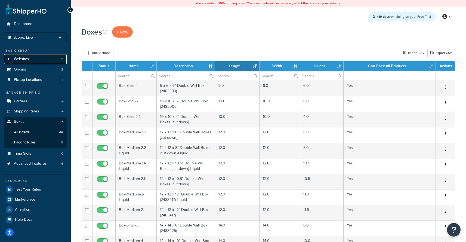
click at [29, 60] on span "Websites" at bounding box center [21, 59] width 15 height 5
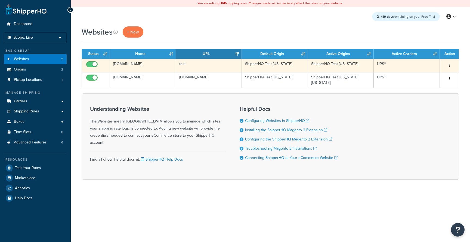
click at [145, 65] on td "[DOMAIN_NAME]" at bounding box center [143, 65] width 66 height 13
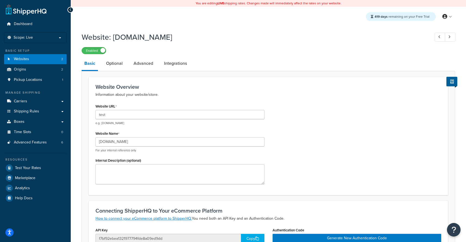
click at [125, 65] on li "Optional" at bounding box center [116, 63] width 27 height 13
click at [136, 64] on link "Advanced" at bounding box center [143, 63] width 25 height 13
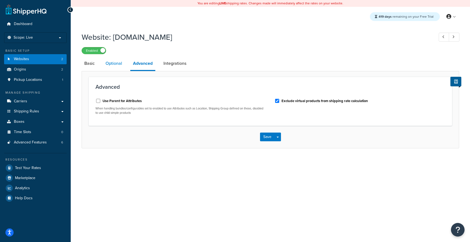
click at [118, 64] on link "Optional" at bounding box center [114, 63] width 22 height 13
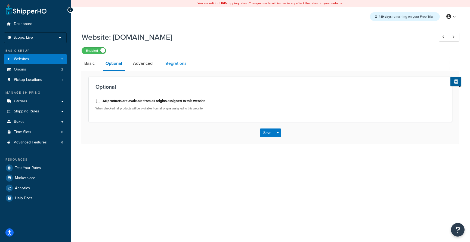
click at [169, 65] on link "Integrations" at bounding box center [175, 63] width 28 height 13
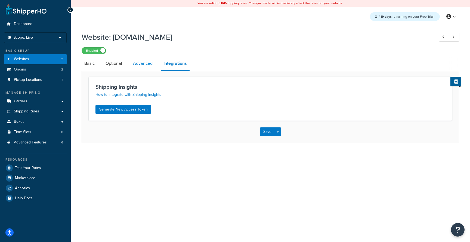
drag, startPoint x: 147, startPoint y: 64, endPoint x: 143, endPoint y: 65, distance: 3.8
click at [147, 64] on link "Advanced" at bounding box center [142, 63] width 25 height 13
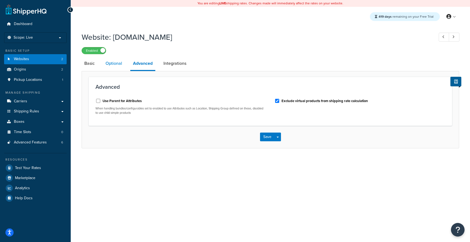
click at [111, 65] on link "Optional" at bounding box center [114, 63] width 22 height 13
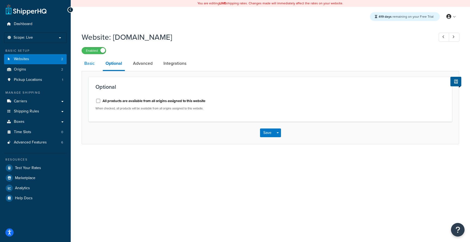
click at [85, 66] on link "Basic" at bounding box center [90, 63] width 16 height 13
